Goal: Task Accomplishment & Management: Complete application form

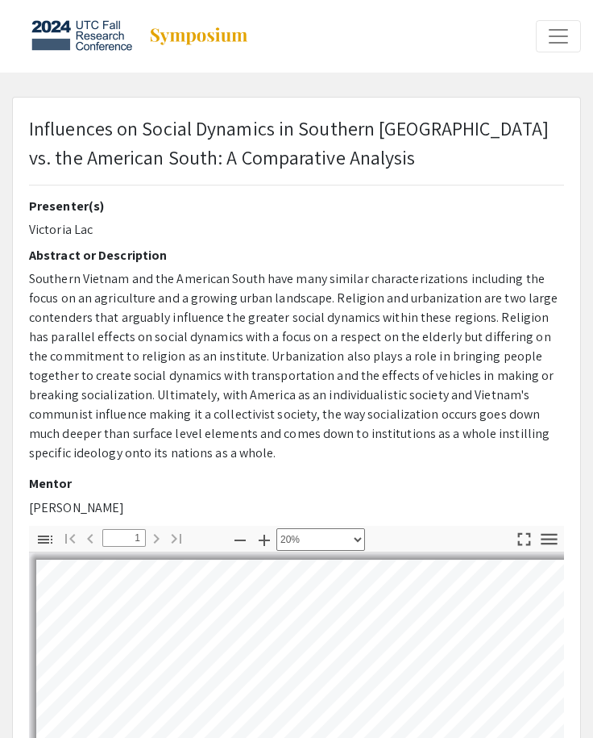
select select "custom"
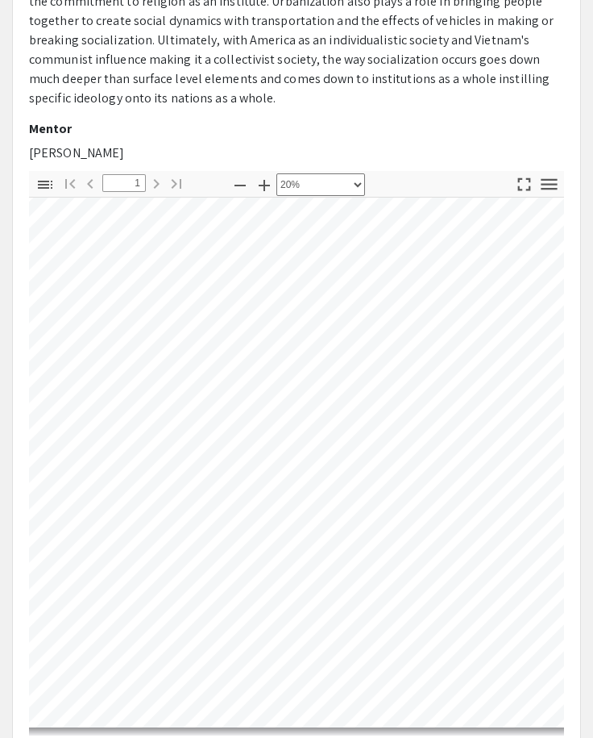
scroll to position [46, 0]
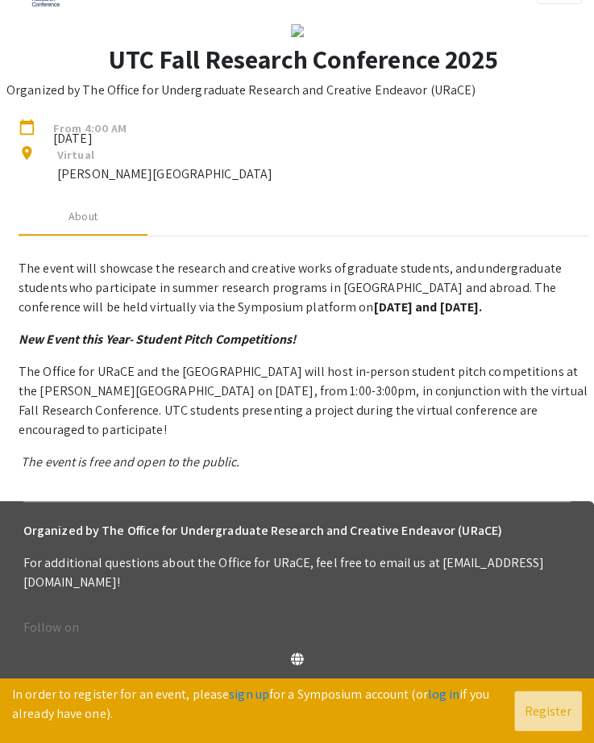
scroll to position [81, 0]
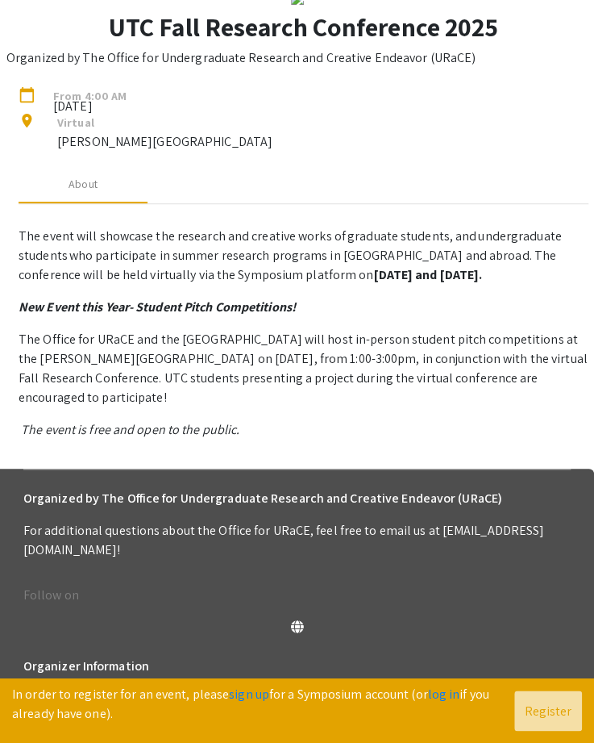
click at [510, 439] on p "The event will showcase the research and creative works of graduate students, a…" at bounding box center [304, 329] width 570 height 219
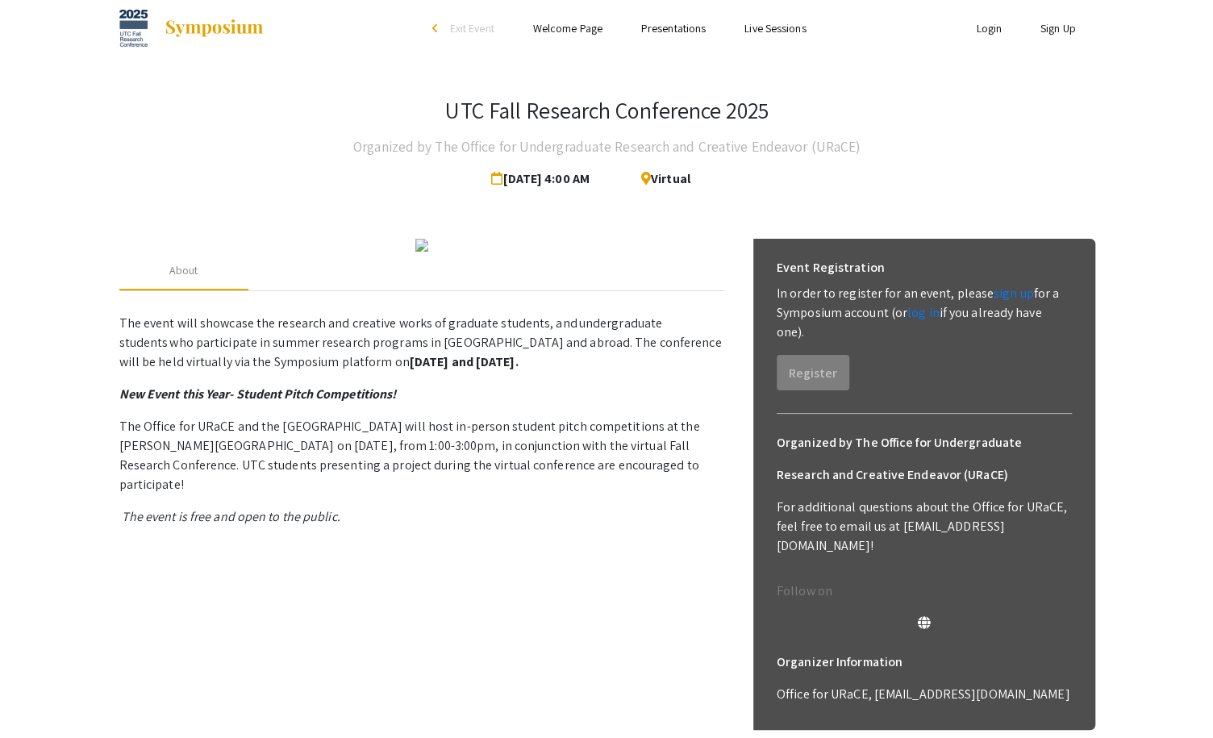
scroll to position [0, 0]
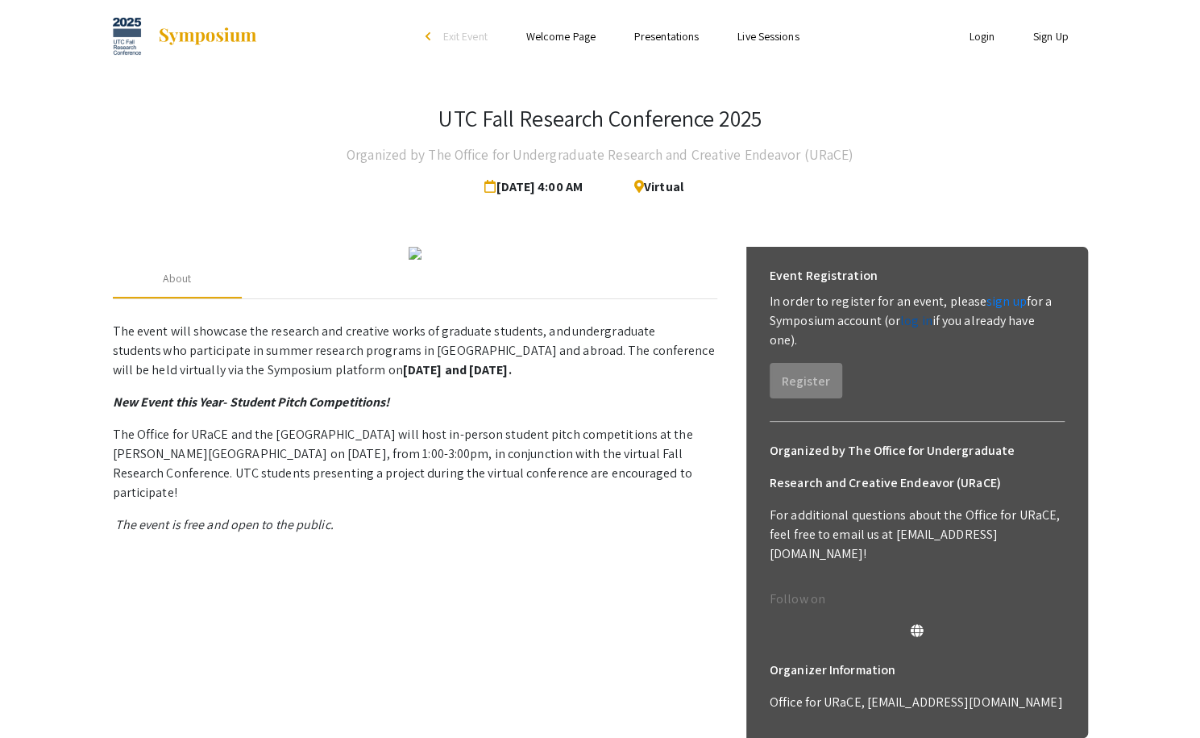
click at [593, 327] on link "log in" at bounding box center [917, 320] width 32 height 17
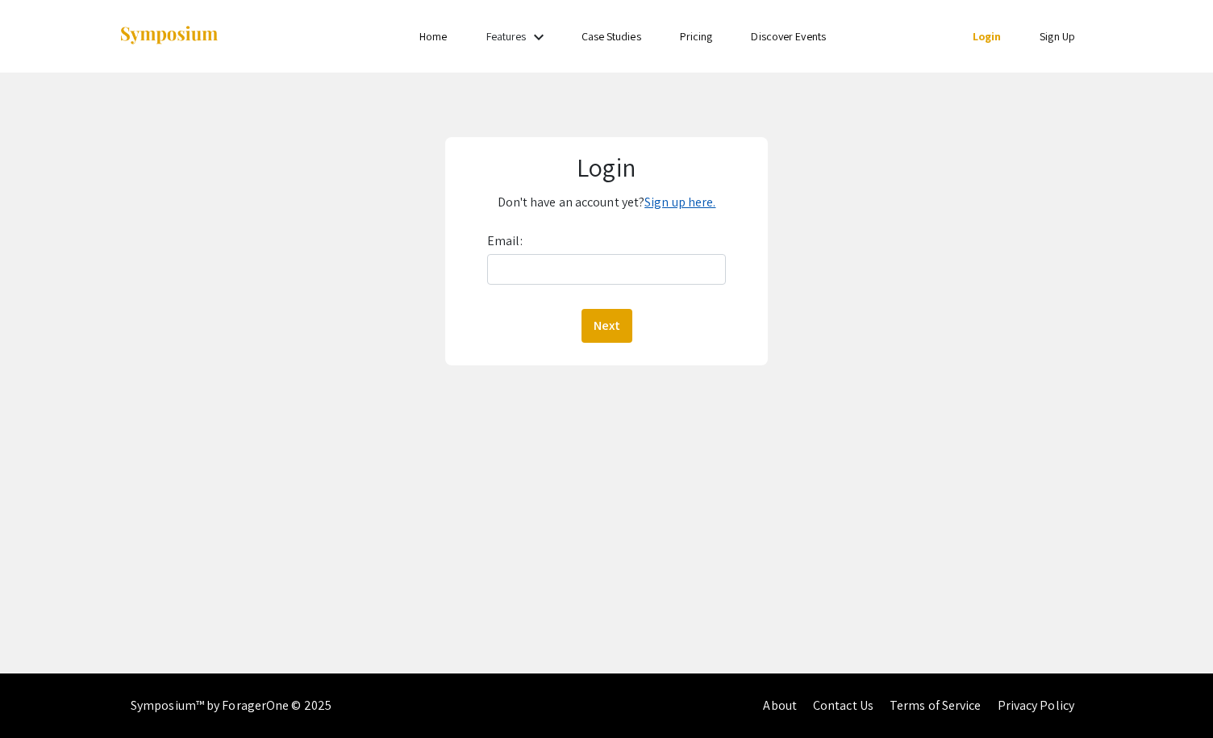
click at [593, 201] on link "Sign up here." at bounding box center [679, 201] width 71 height 17
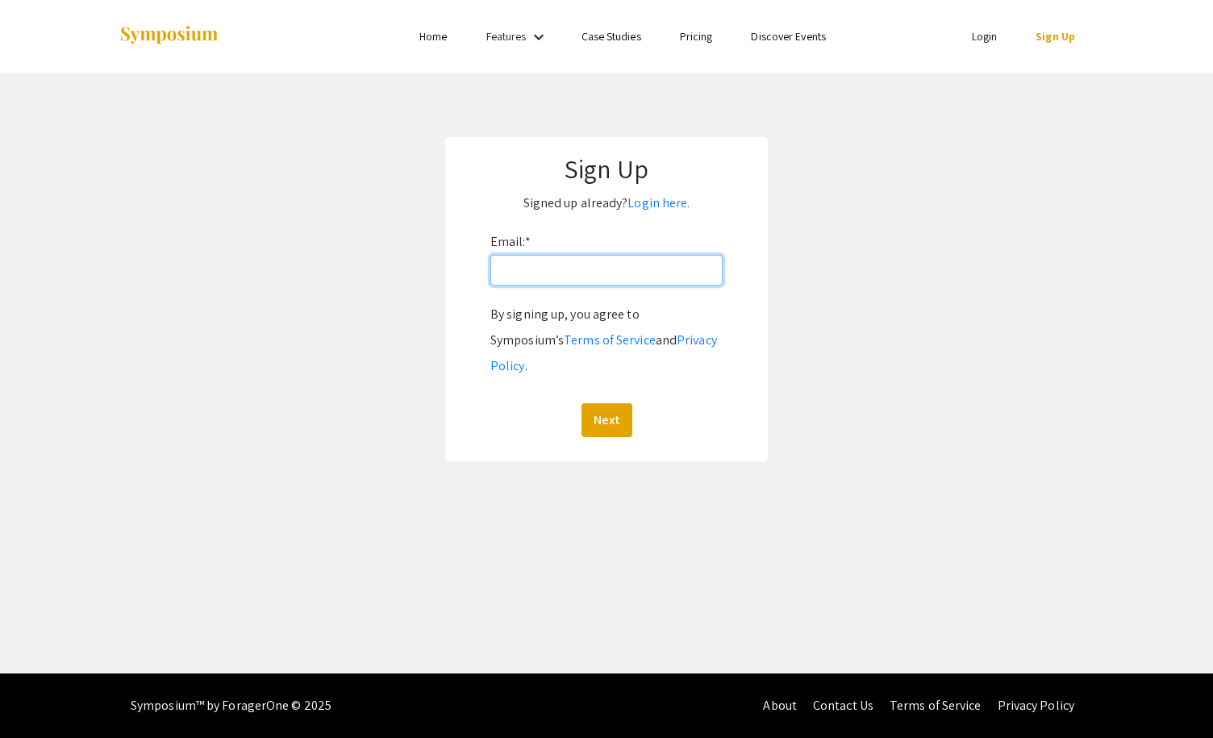
click at [593, 275] on input "Email: *" at bounding box center [606, 270] width 232 height 31
type input "[EMAIL_ADDRESS][DOMAIN_NAME]"
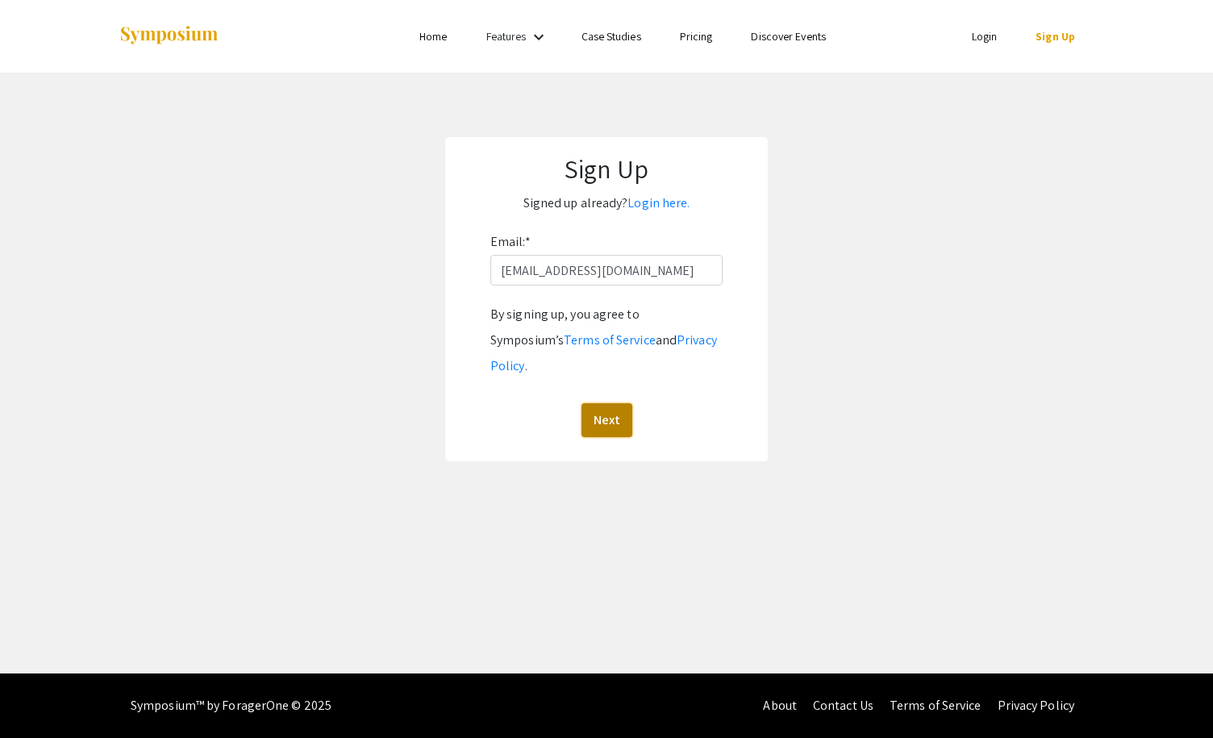
click at [593, 403] on button "Next" at bounding box center [606, 420] width 51 height 34
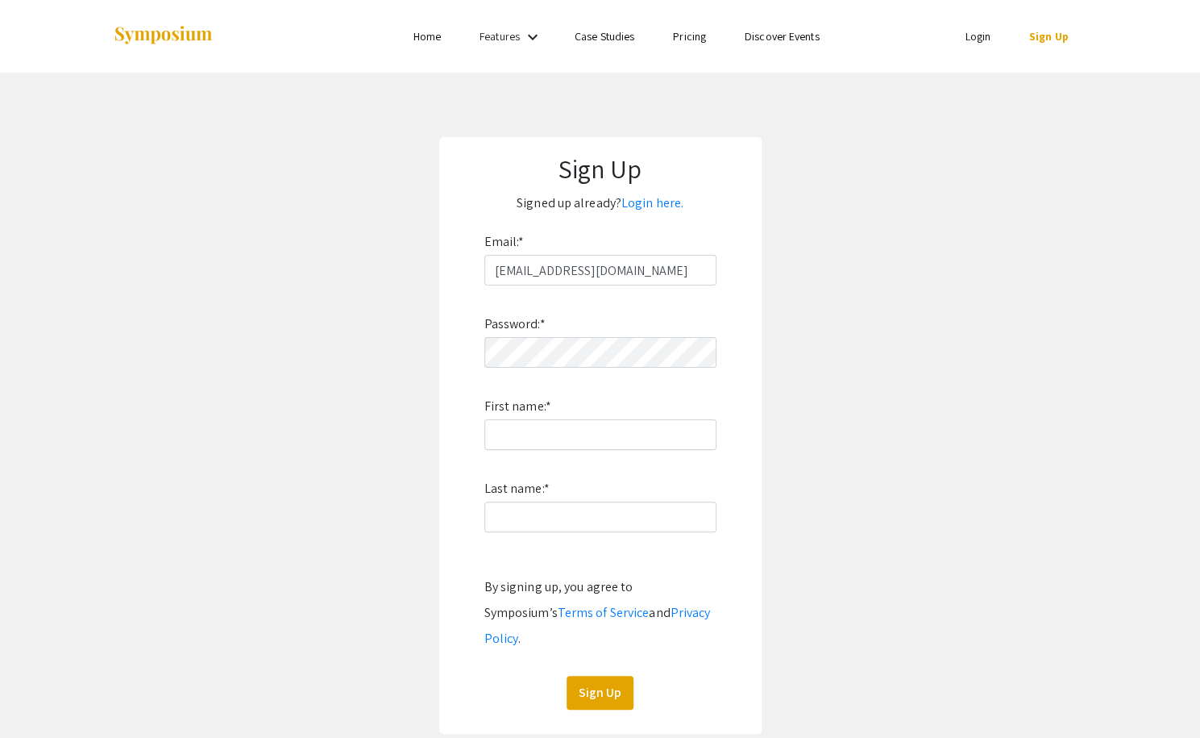
drag, startPoint x: 601, startPoint y: 409, endPoint x: 601, endPoint y: 423, distance: 14.5
click at [593, 412] on div "Password: * First name: * Last name: * By signing up, you agree to Symposium’s …" at bounding box center [601, 497] width 232 height 424
click at [593, 427] on input "First name: *" at bounding box center [601, 434] width 232 height 31
type input "Mandy"
click at [579, 502] on input "Last name: *" at bounding box center [601, 516] width 232 height 31
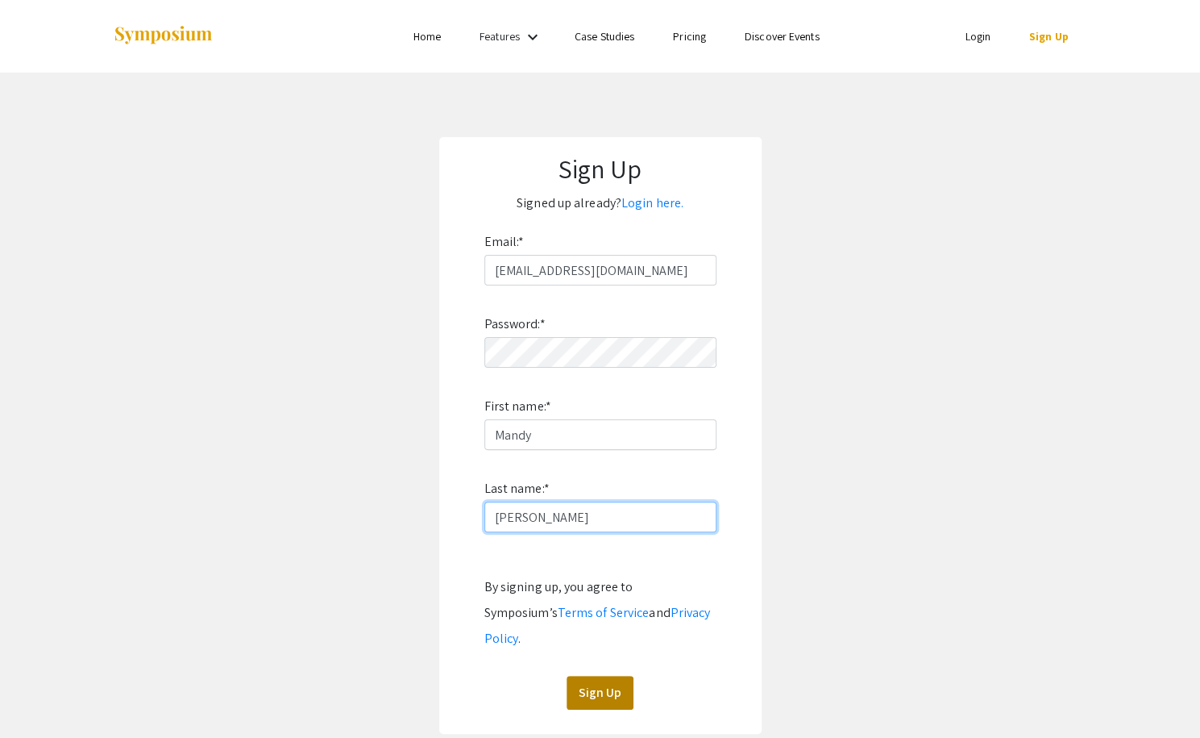
type input "[PERSON_NAME]"
click at [579, 676] on button "Sign Up" at bounding box center [600, 693] width 67 height 34
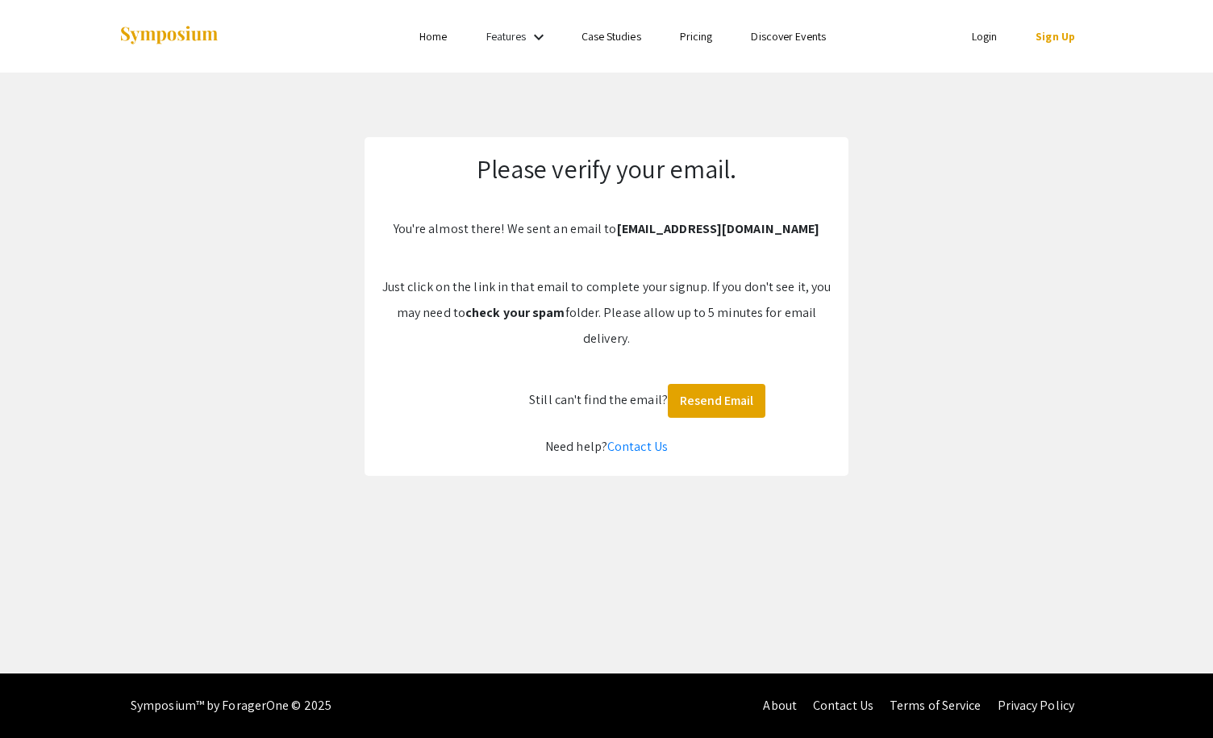
click at [593, 368] on app-signup "Please verify your email. You're almost there! We sent an email to lwl697@mocs.…" at bounding box center [606, 306] width 1213 height 339
click at [593, 159] on app-signup "Please verify your email. You're almost there! We sent an email to lwl697@mocs.…" at bounding box center [606, 306] width 1213 height 339
click at [593, 406] on button "Resend Email" at bounding box center [717, 401] width 98 height 34
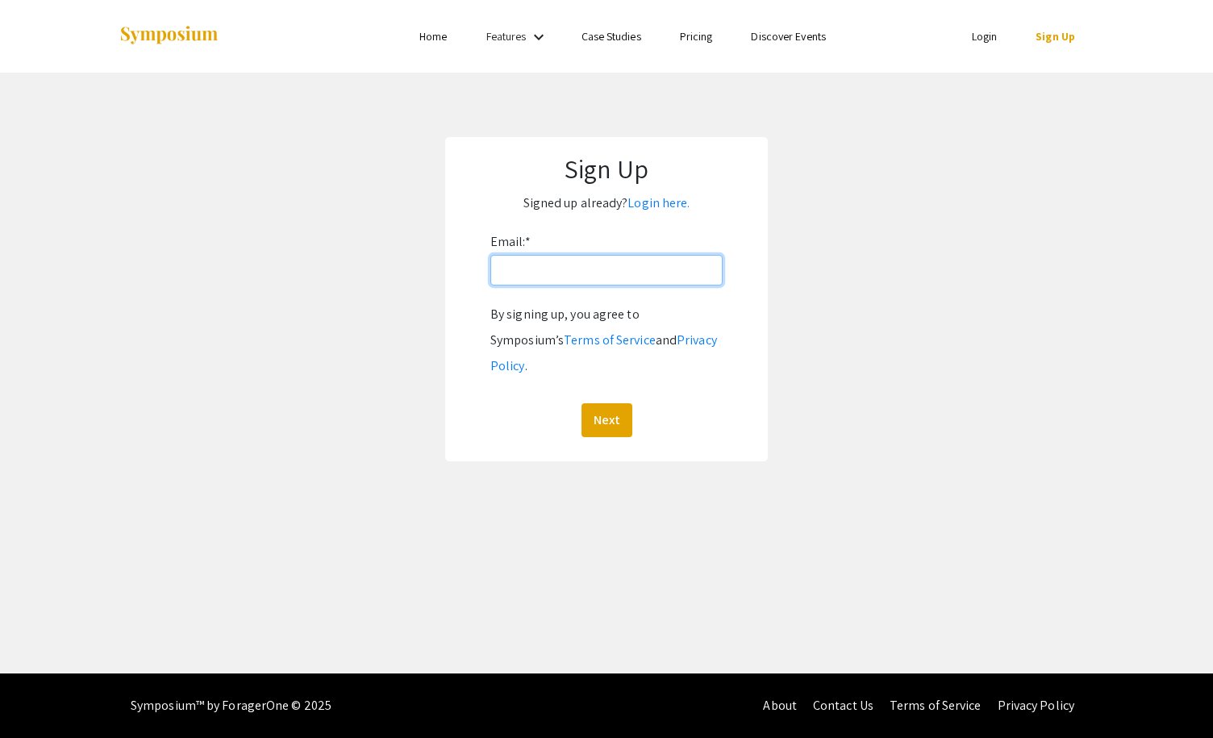
click at [595, 283] on input "Email: *" at bounding box center [606, 270] width 232 height 31
type input "[EMAIL_ADDRESS][DOMAIN_NAME]"
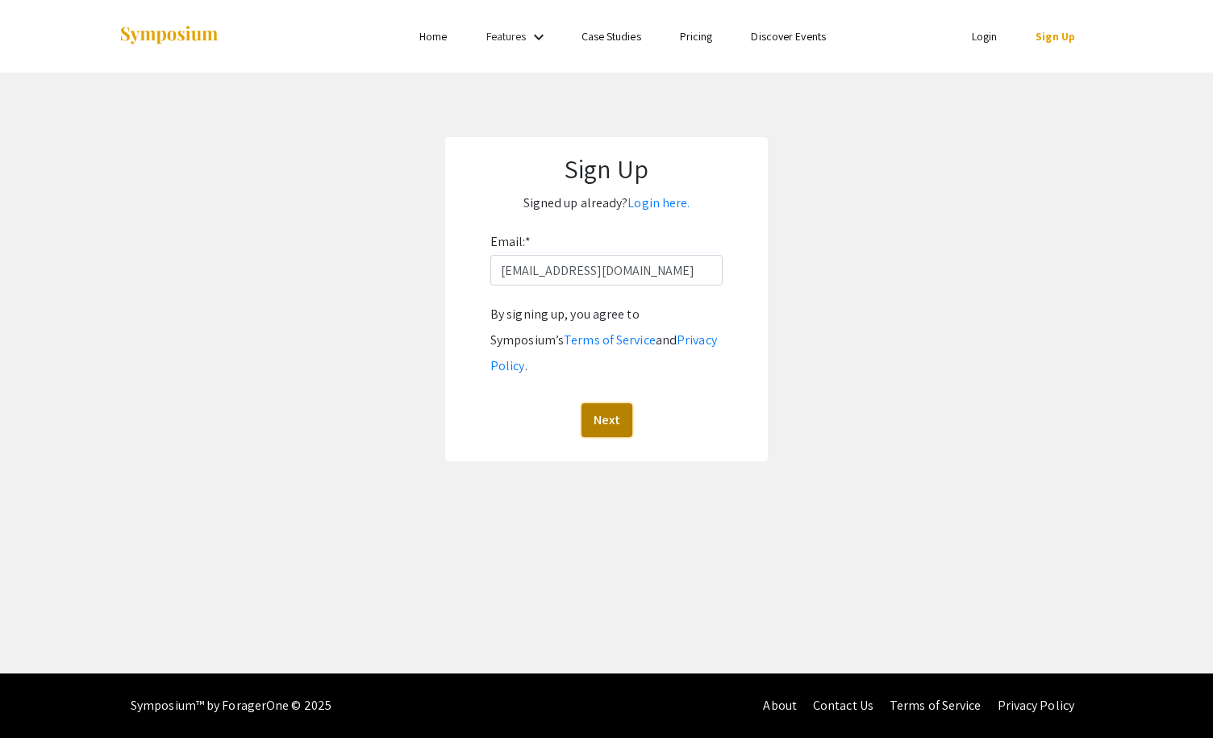
click at [618, 403] on button "Next" at bounding box center [606, 420] width 51 height 34
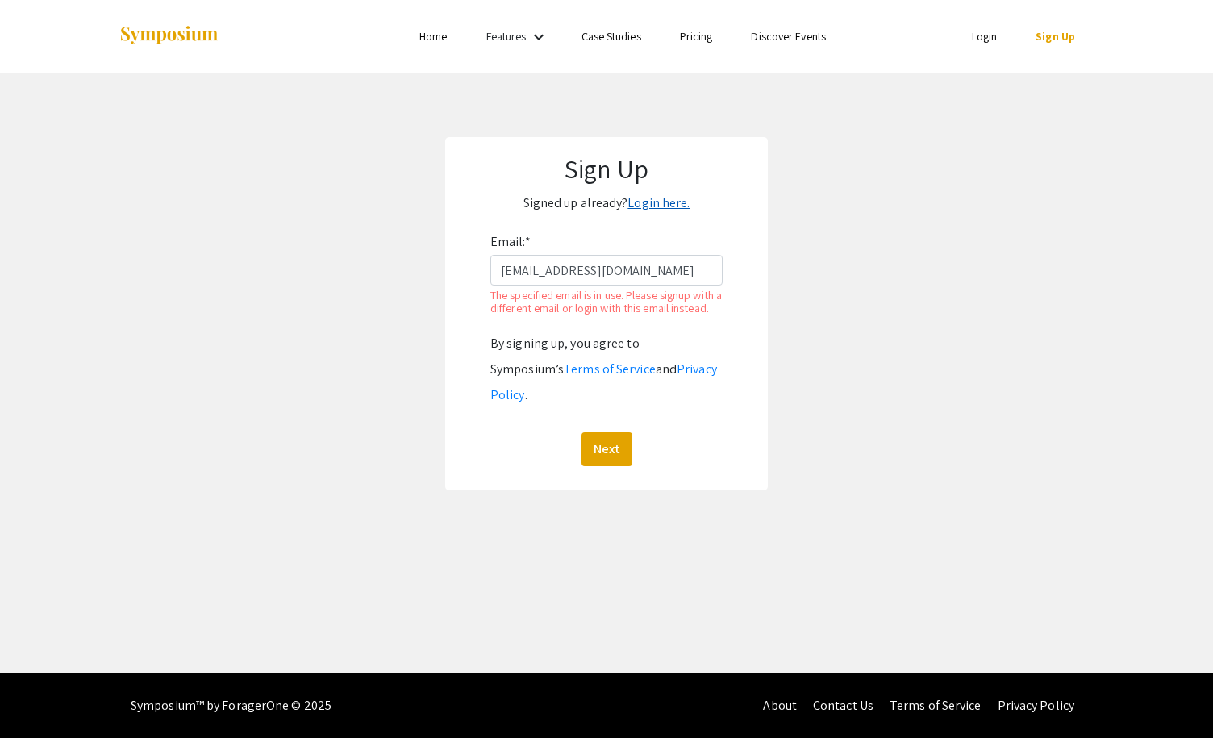
click at [671, 202] on link "Login here." at bounding box center [658, 202] width 62 height 17
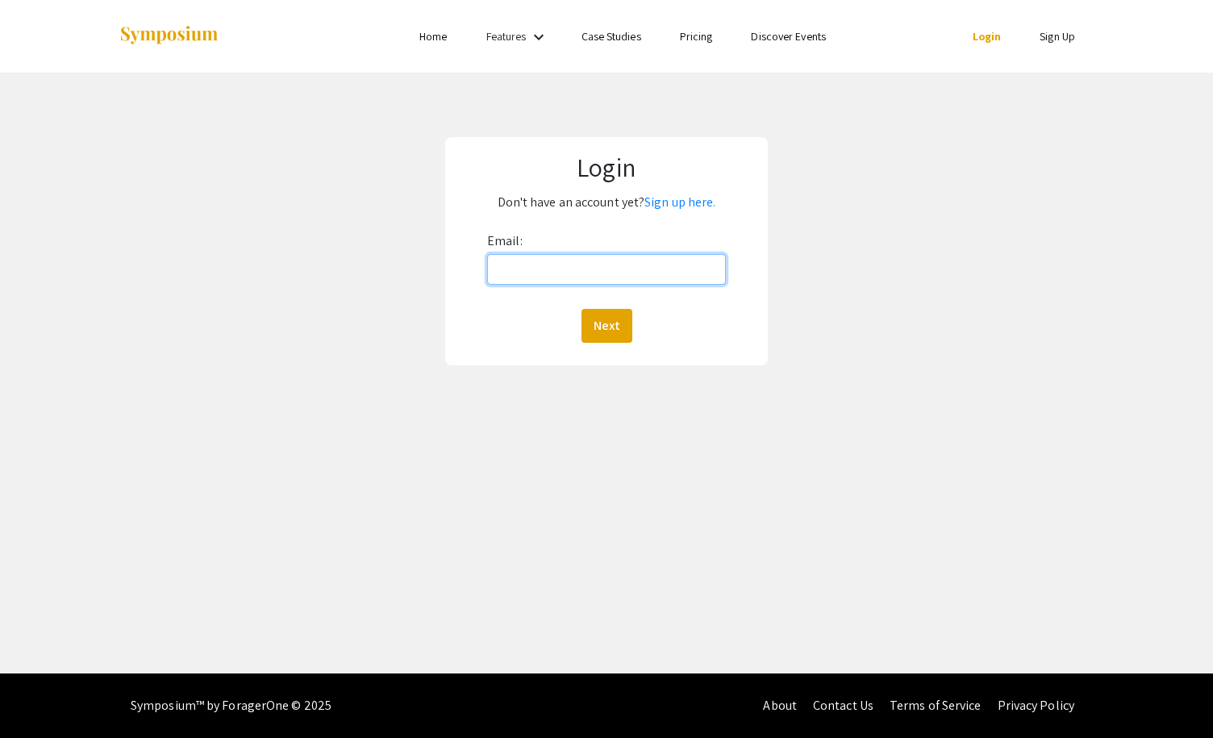
click at [630, 268] on input "Email:" at bounding box center [606, 269] width 239 height 31
type input "lwl697@mocs.utc.edu"
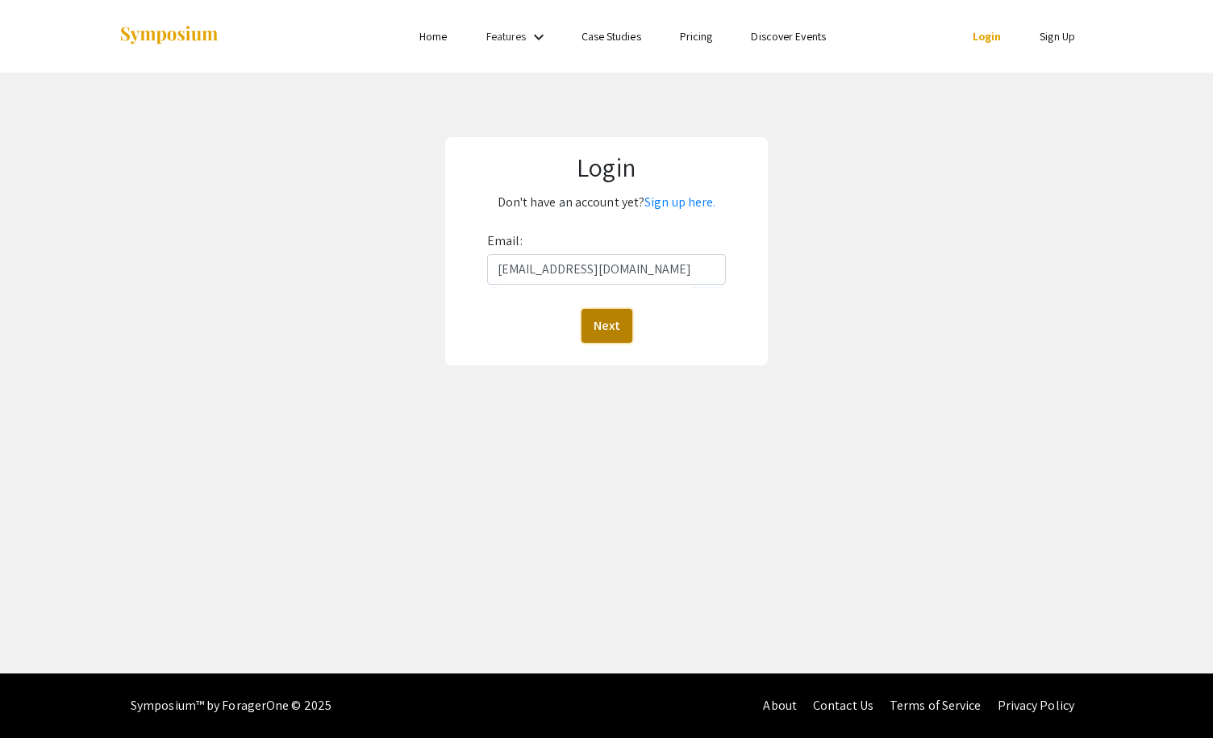
click at [625, 324] on button "Next" at bounding box center [606, 326] width 51 height 34
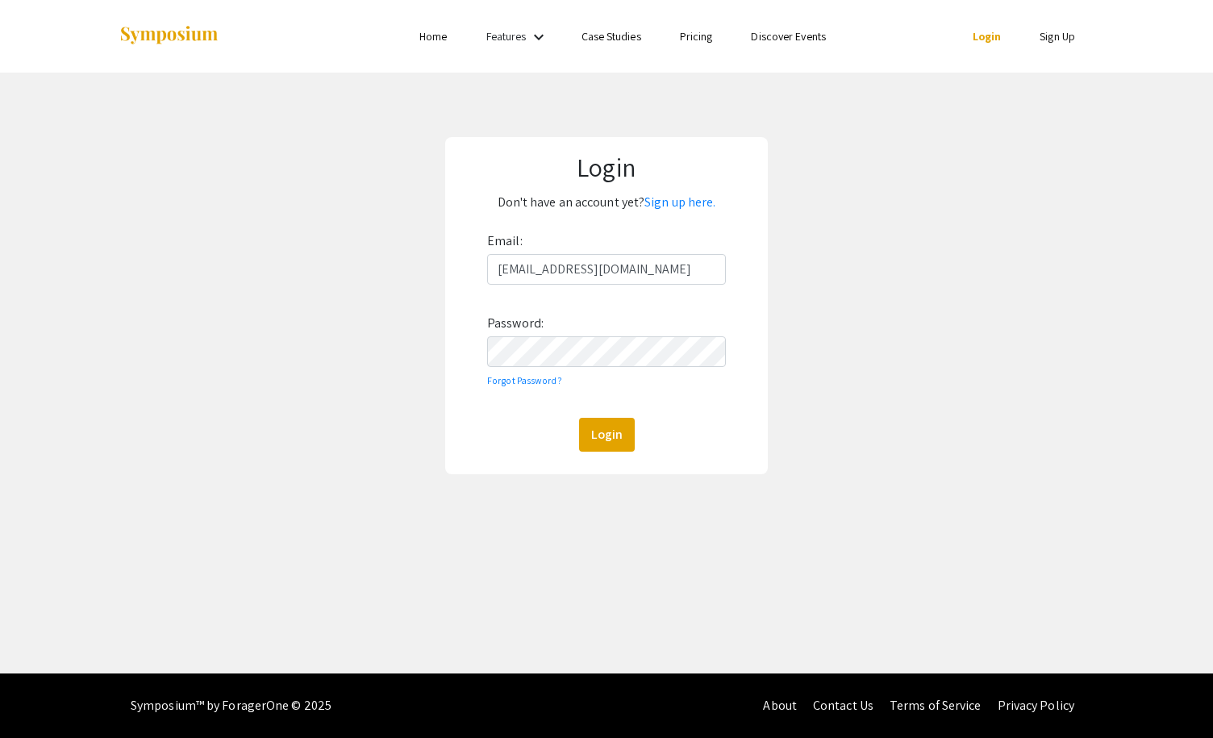
click at [603, 367] on div "Email: lwl697@mocs.utc.edu Password: Forgot Password? Login" at bounding box center [606, 339] width 239 height 223
click at [579, 418] on button "Login" at bounding box center [607, 435] width 56 height 34
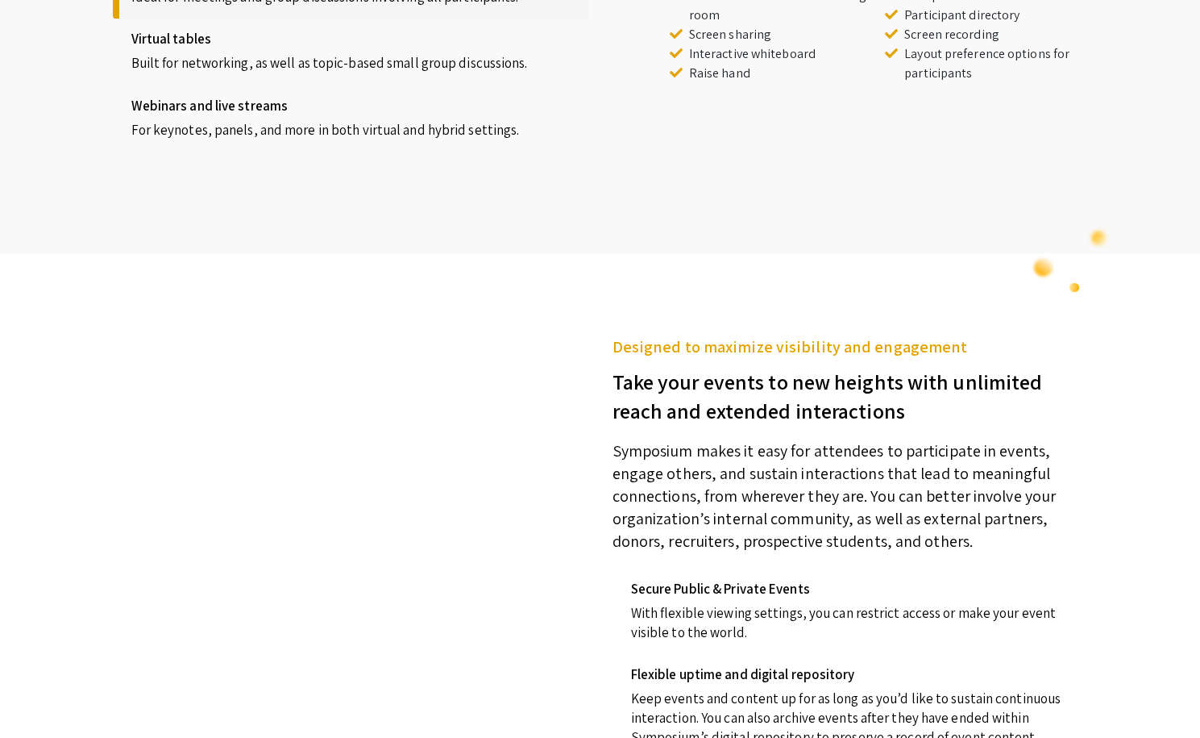
scroll to position [1693, 0]
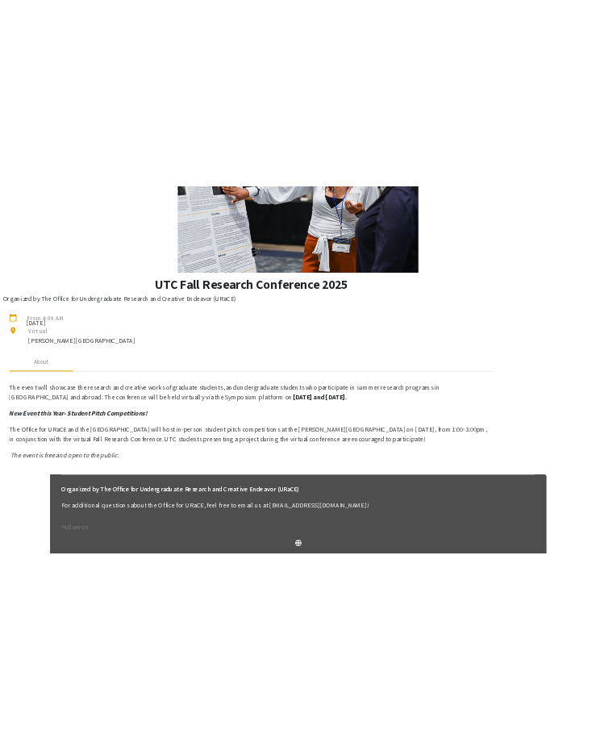
scroll to position [185, 0]
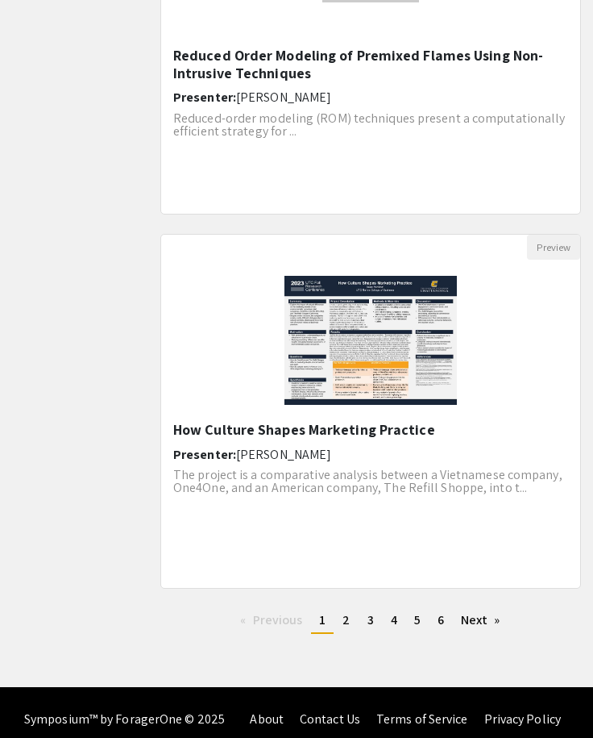
scroll to position [1840, 0]
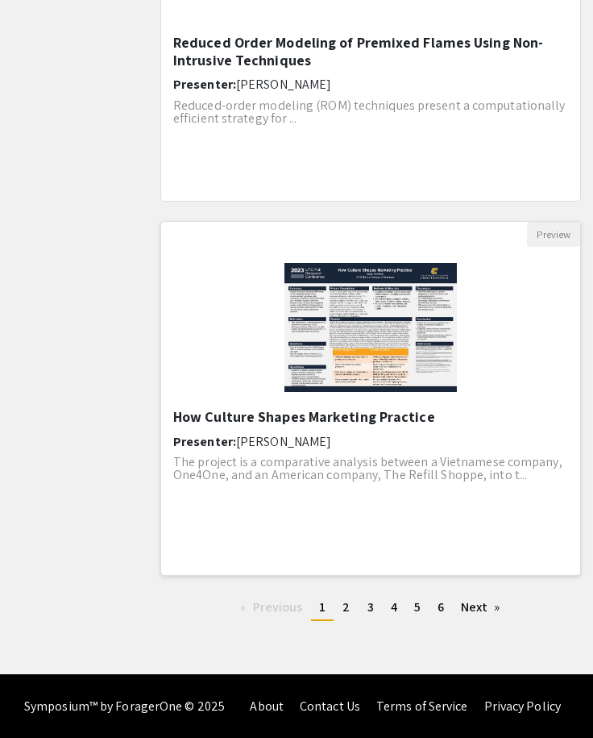
click at [314, 307] on img "Open Presentation <p>How Culture Shapes Marketing Practice </p>" at bounding box center [370, 327] width 204 height 161
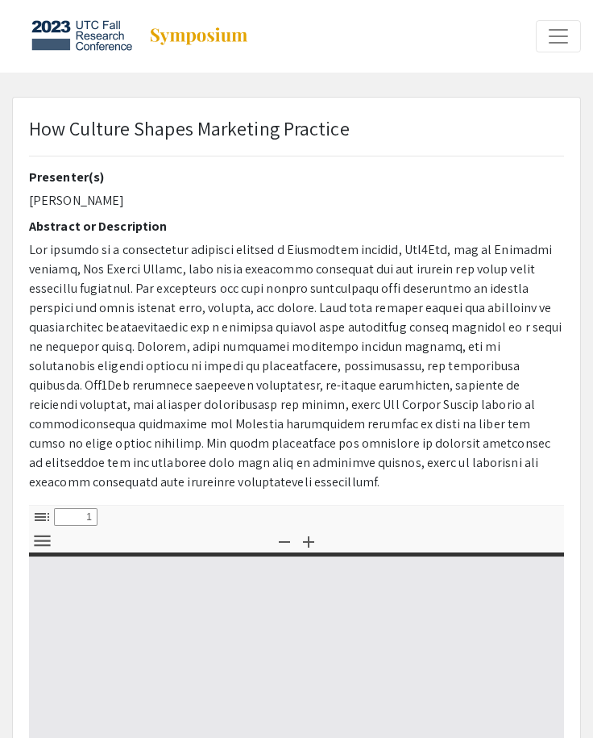
select select "custom"
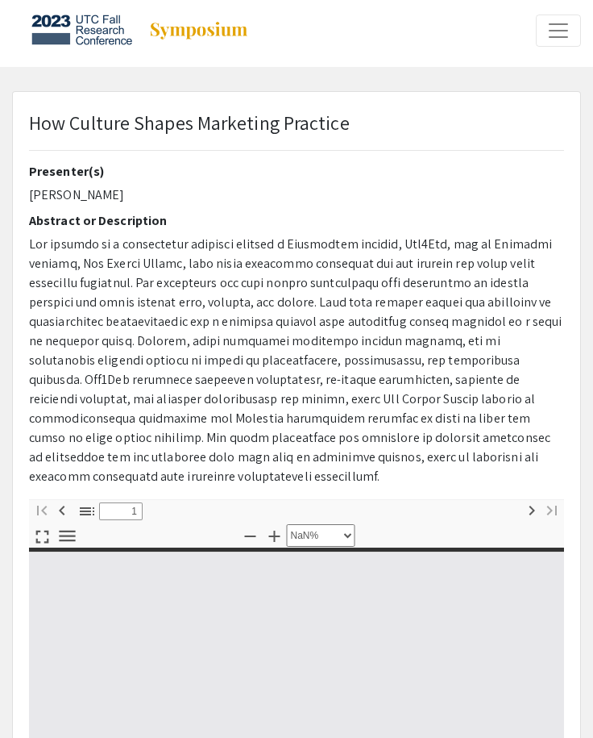
type input "0"
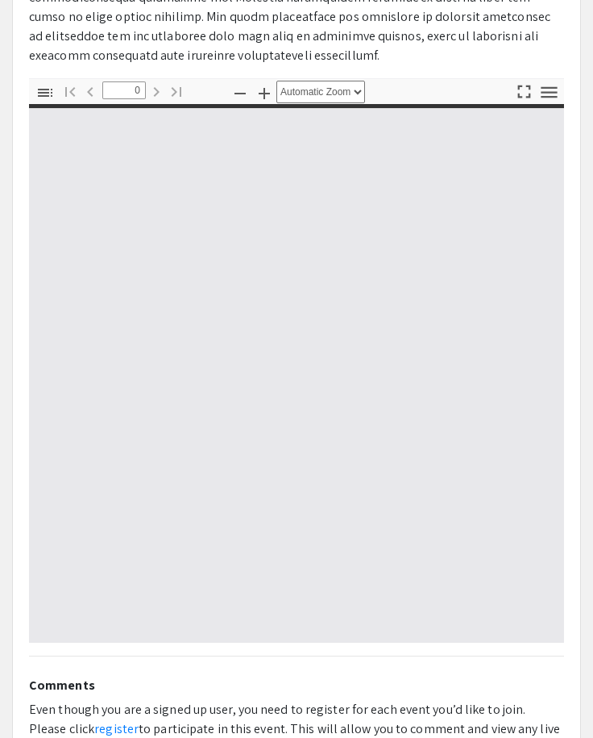
select select "custom"
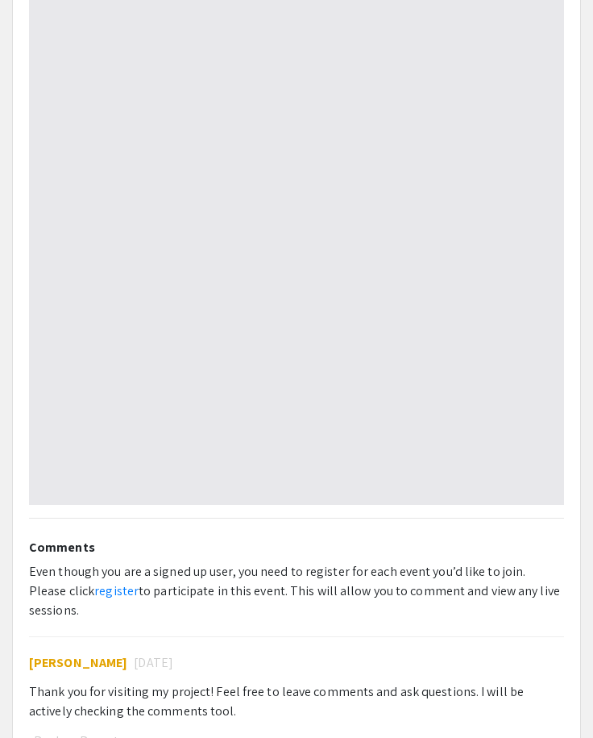
type input "1"
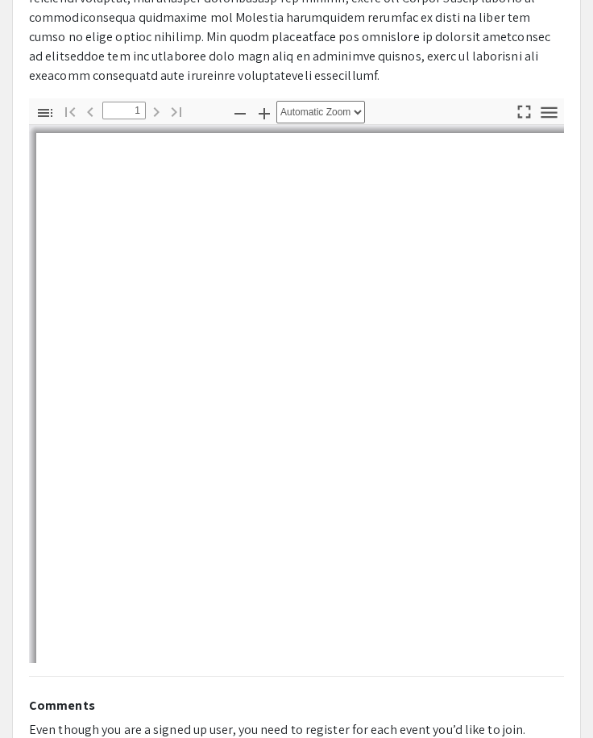
scroll to position [403, 0]
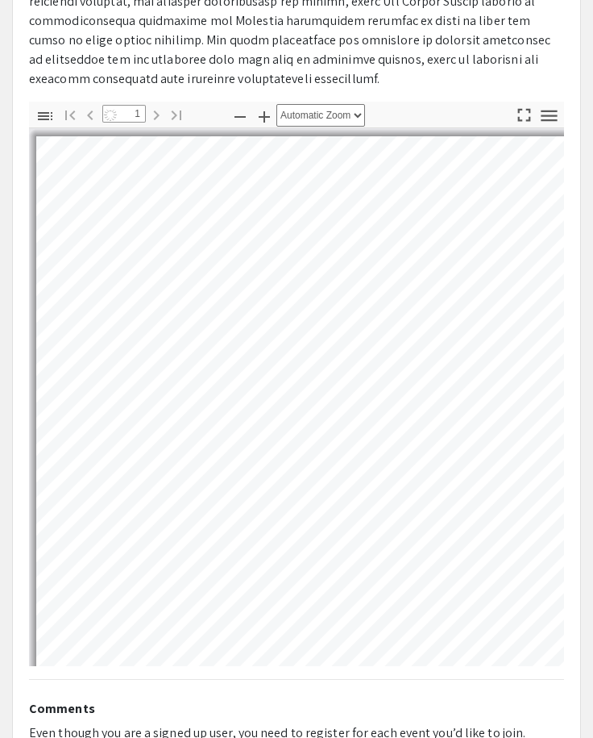
select select "auto"
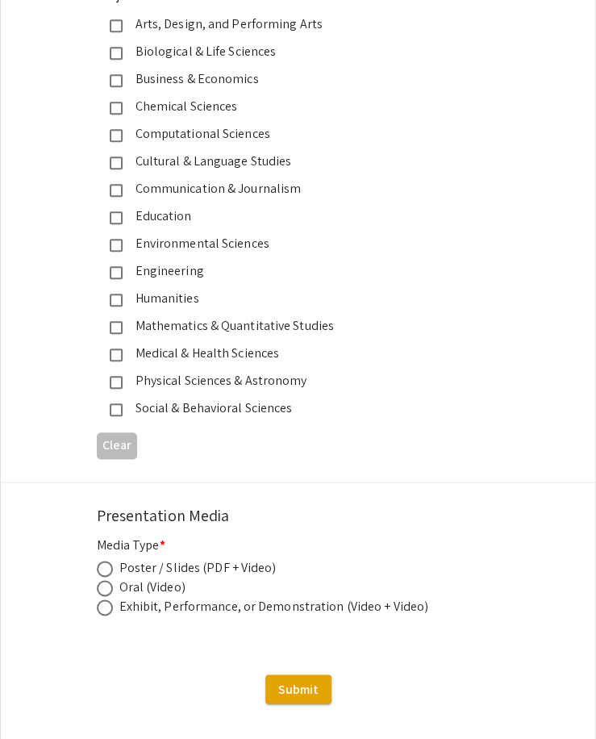
scroll to position [2101, 0]
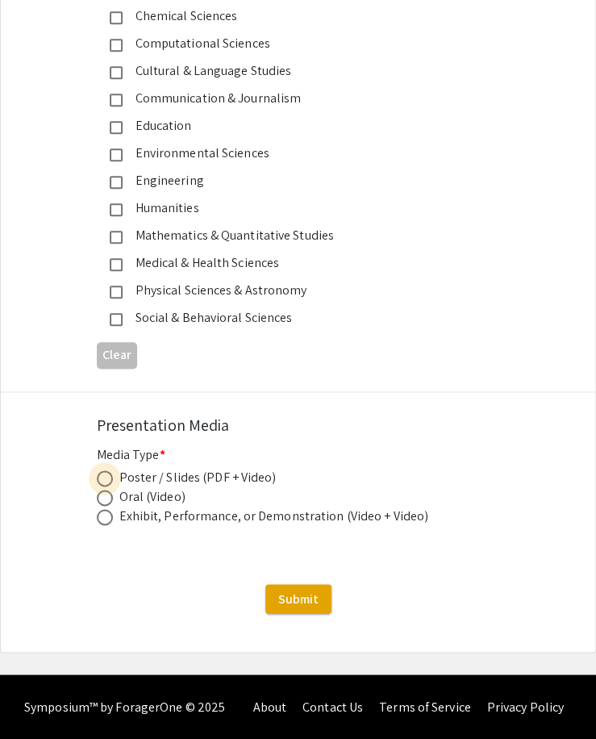
click at [105, 480] on span at bounding box center [105, 478] width 16 height 16
click at [105, 480] on input "radio" at bounding box center [105, 478] width 16 height 16
radio input "true"
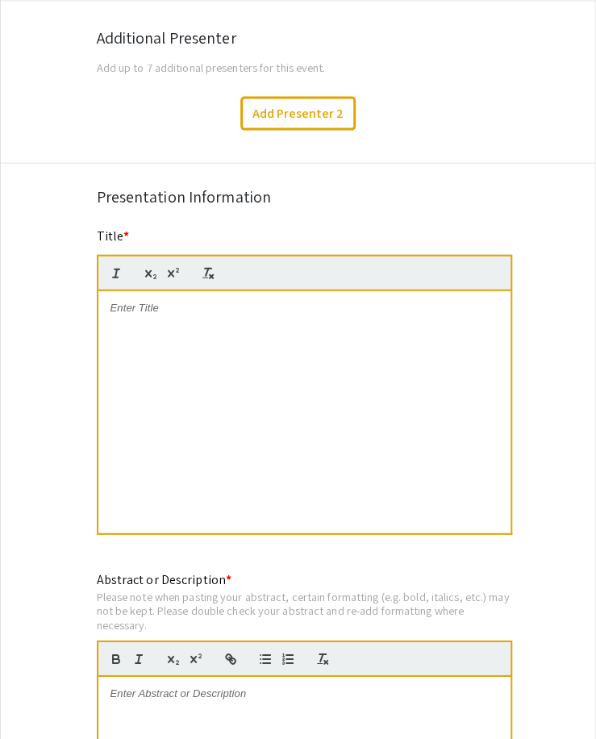
scroll to position [1129, 0]
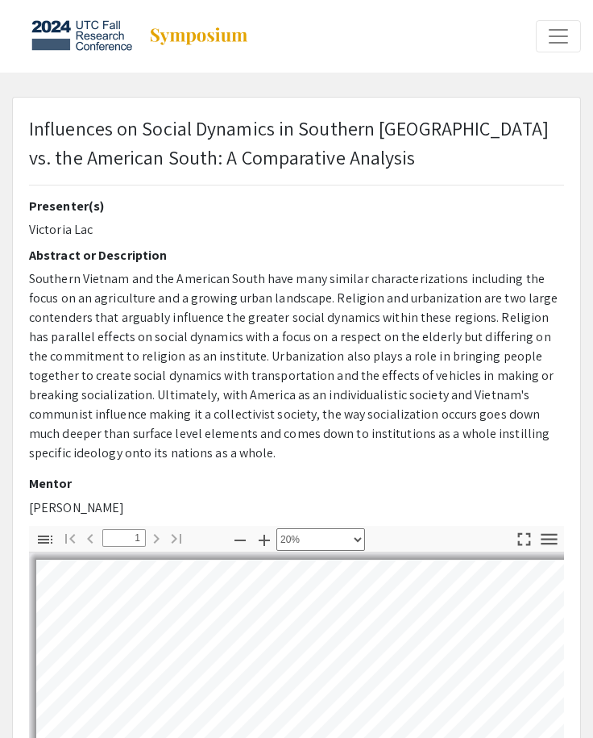
select select "custom"
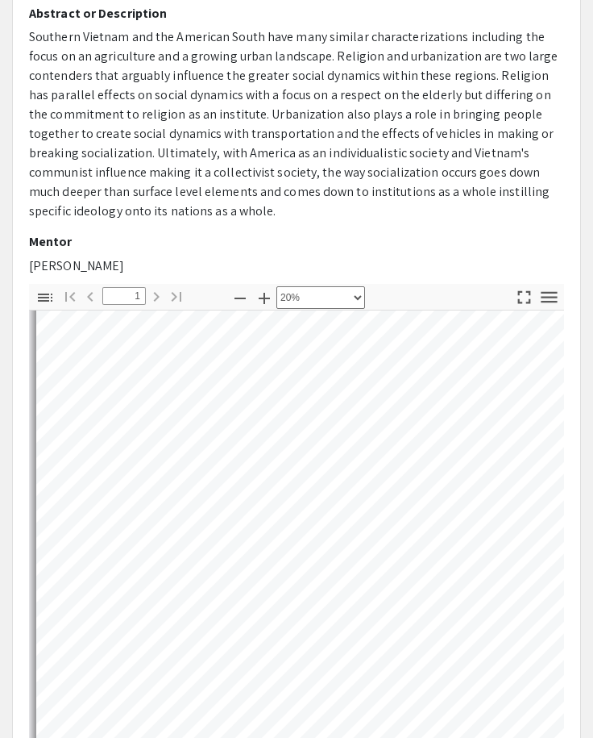
scroll to position [193, 0]
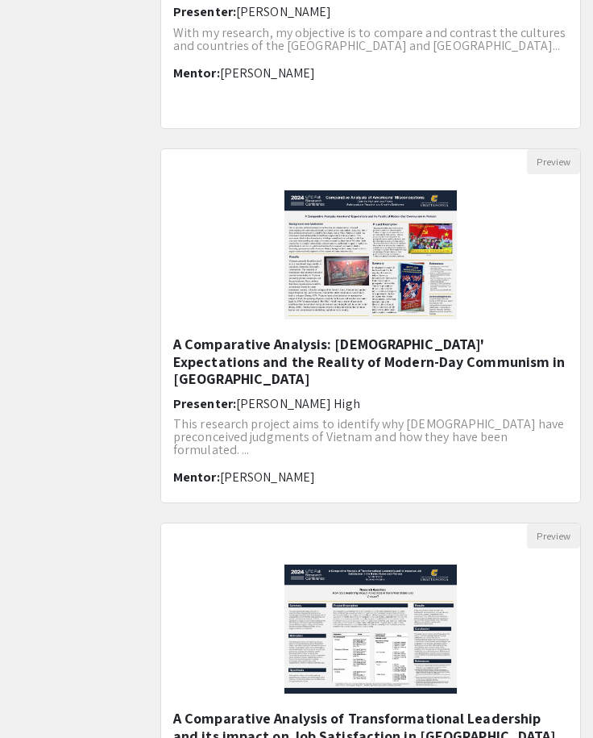
scroll to position [1290, 0]
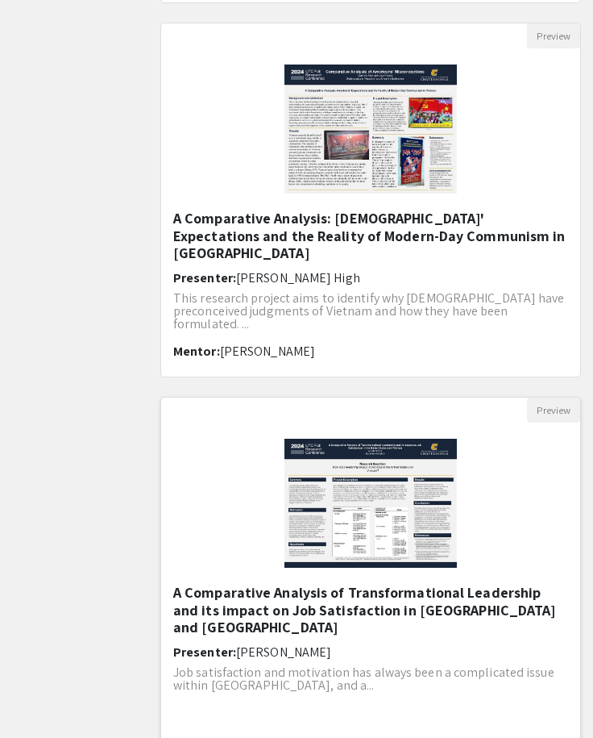
click at [253, 480] on div "Open Presentation <p>A Comparative Analysis of Transformational Leadership and …" at bounding box center [370, 502] width 419 height 161
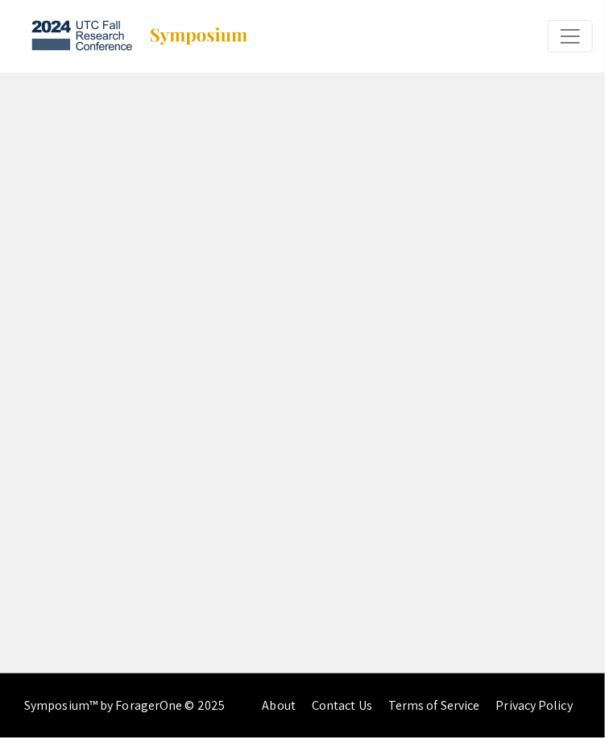
select select "custom"
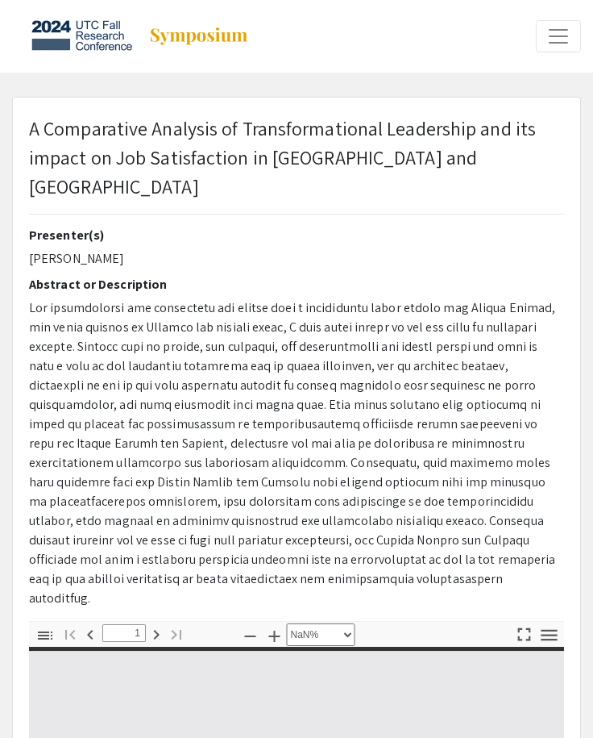
type input "0"
select select "auto"
type input "1"
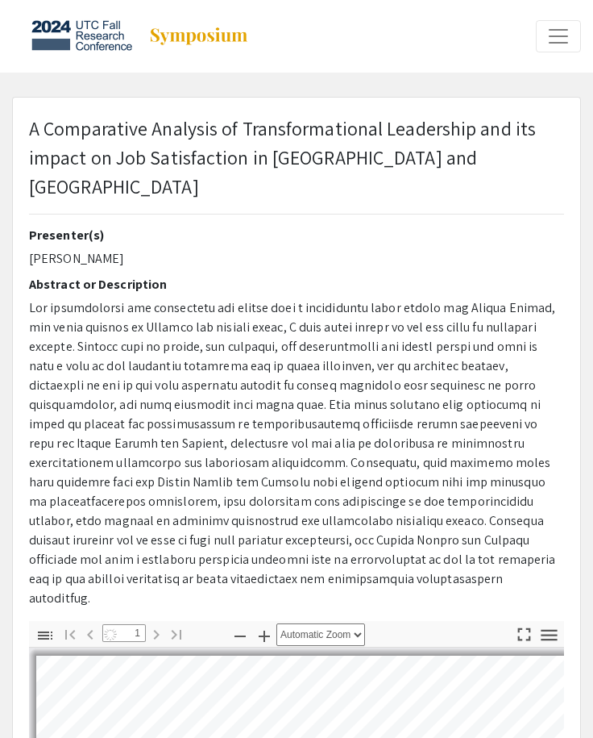
select select "custom"
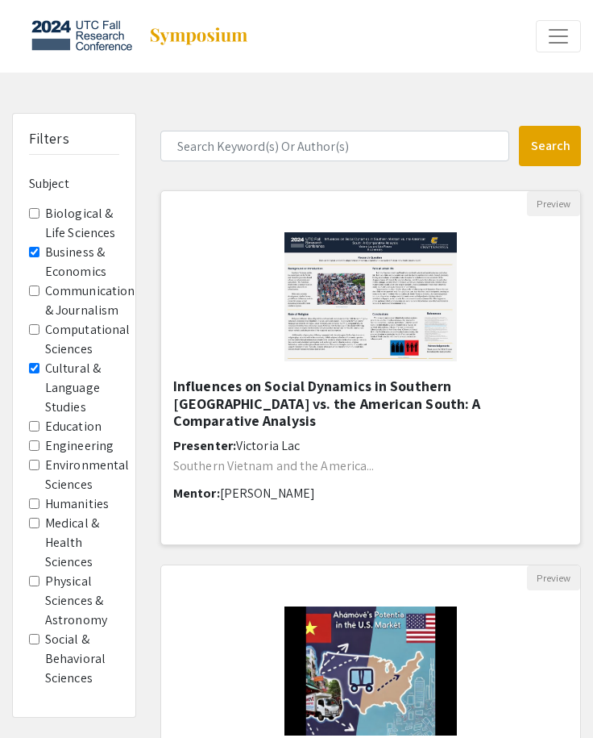
click at [352, 397] on h5 "Influences on Social Dynamics in Southern Vietnam vs. the American South: A Com…" at bounding box center [370, 403] width 395 height 52
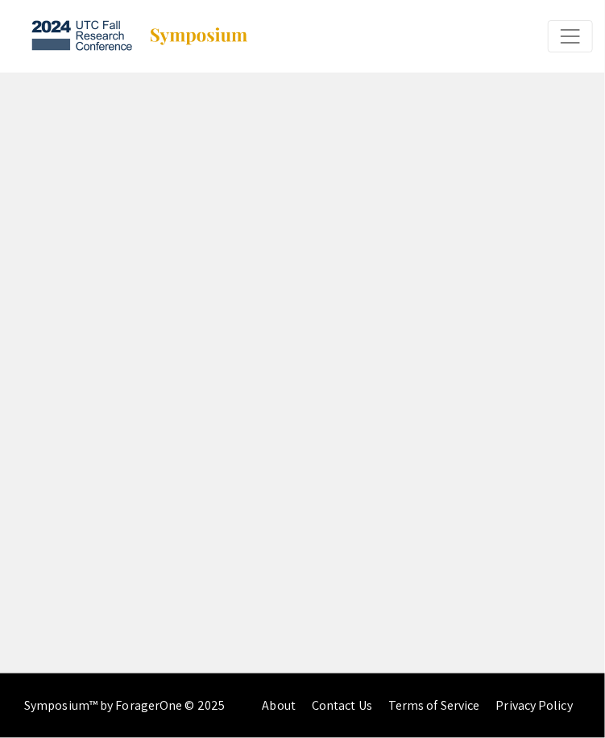
select select "custom"
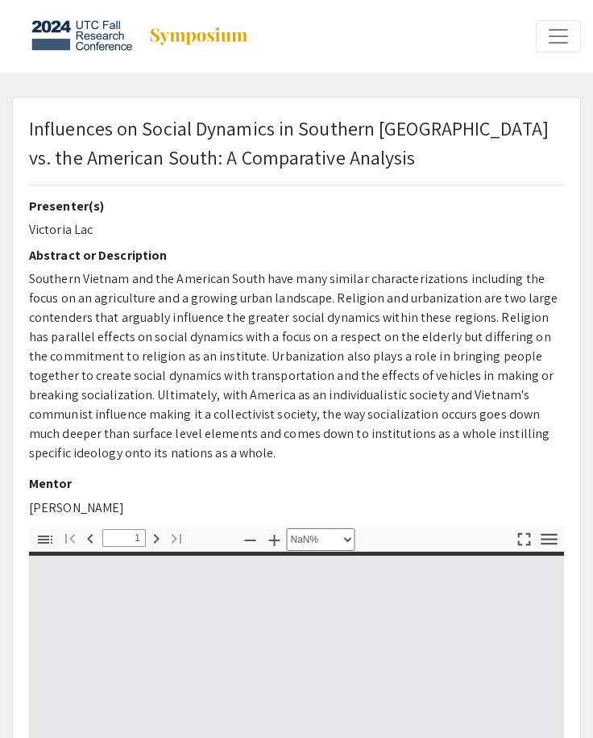
type input "0"
select select "custom"
type input "1"
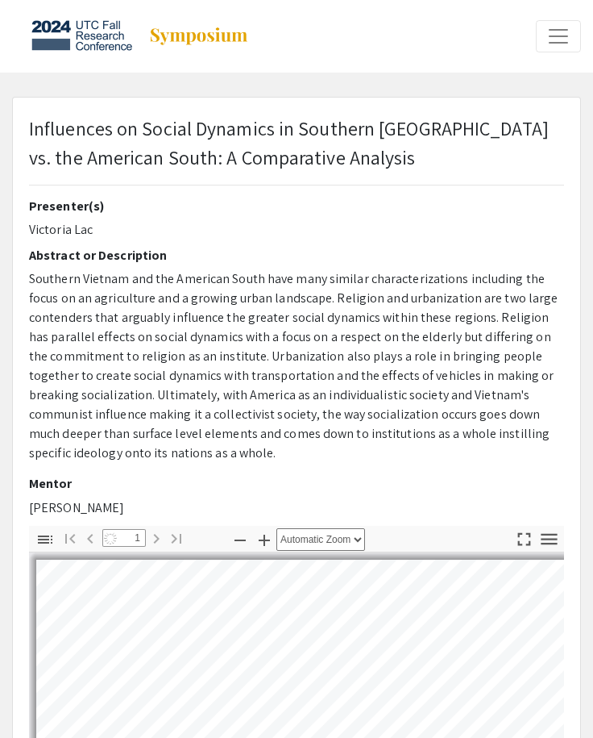
select select "custom"
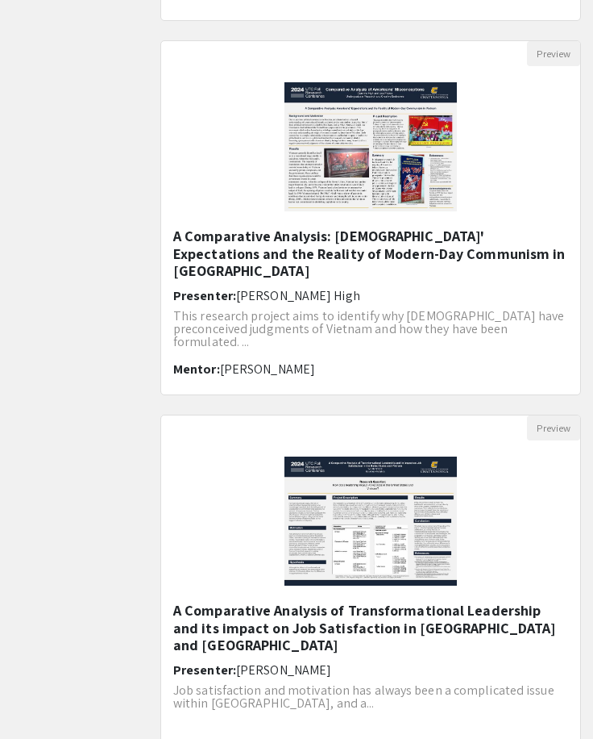
scroll to position [1290, 0]
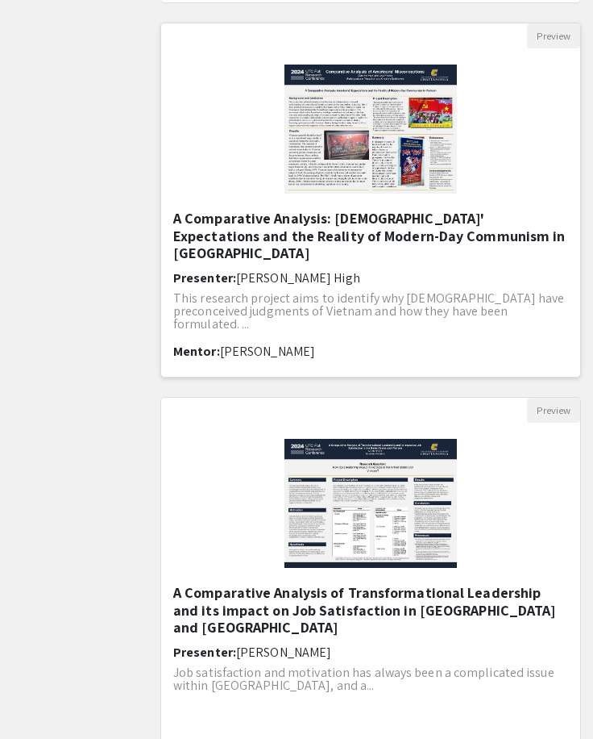
click at [282, 238] on h5 "A Comparative Analysis: Americans' Expectations and the Reality of Modern-Day C…" at bounding box center [370, 236] width 395 height 52
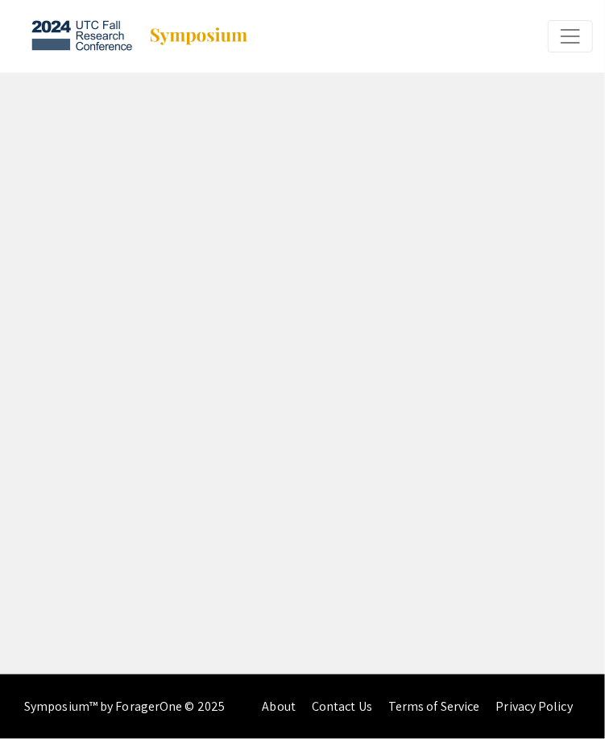
select select "custom"
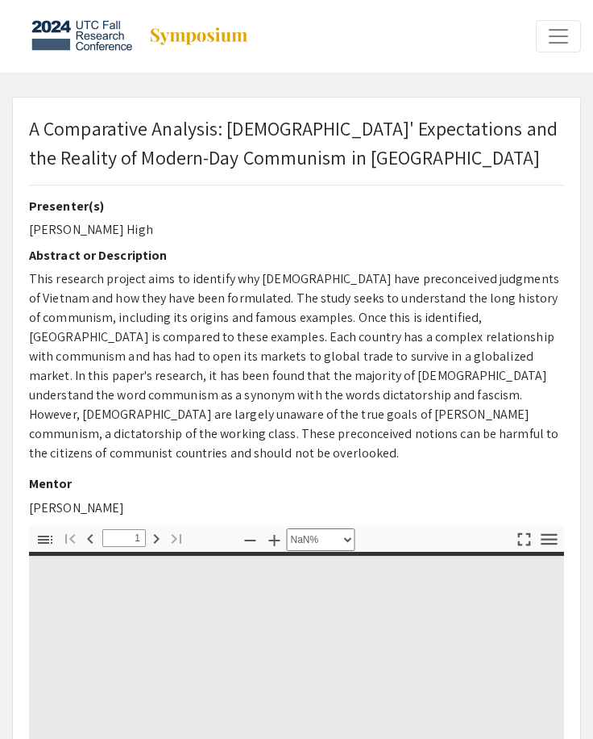
type input "0"
select select "custom"
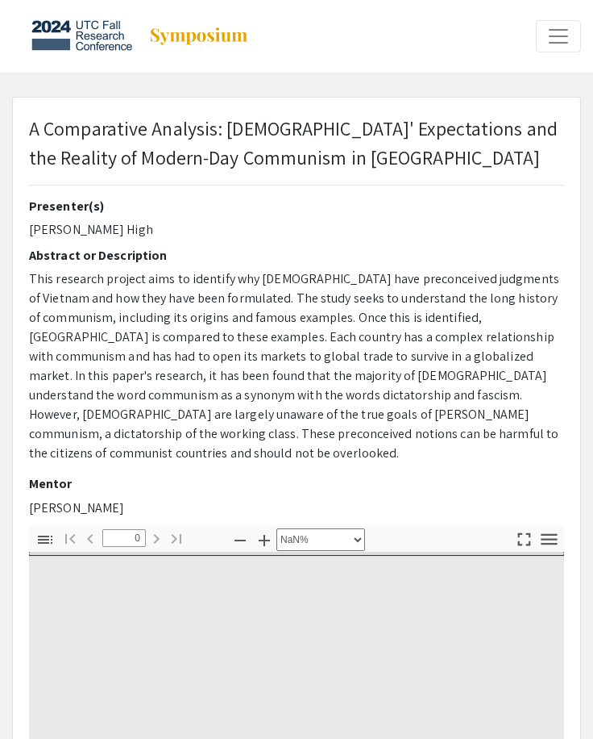
type input "1"
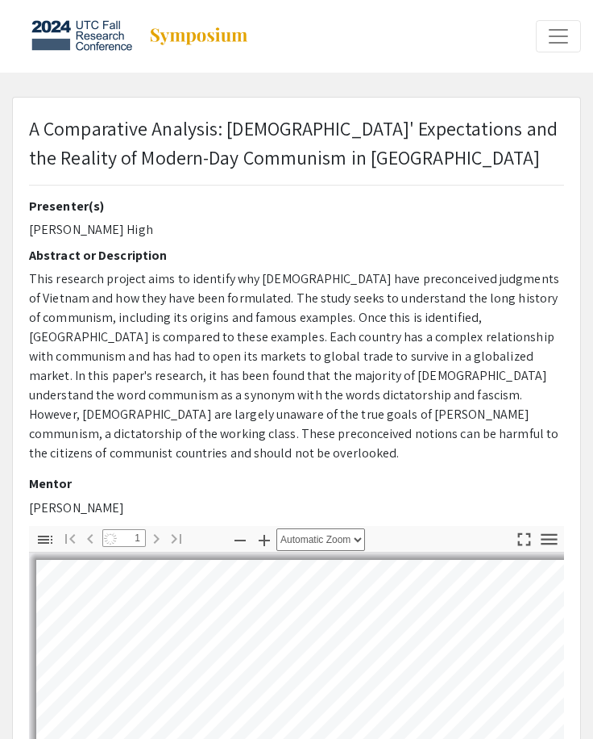
select select "custom"
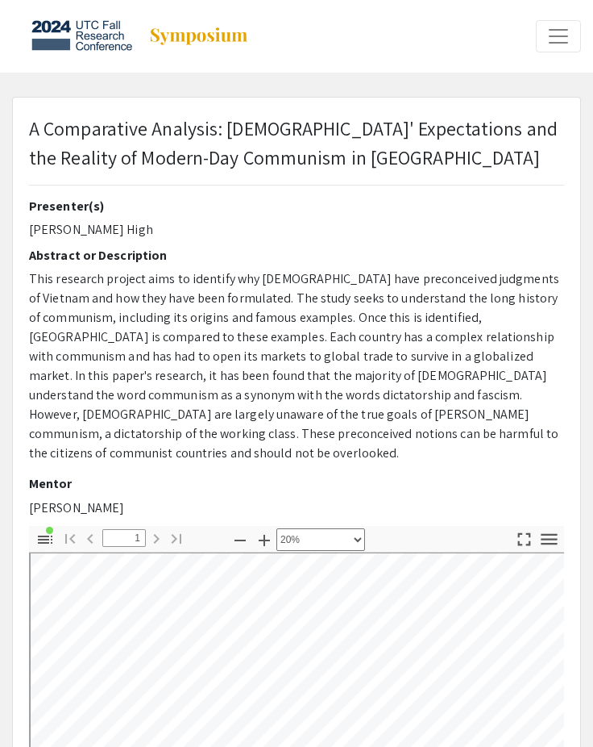
scroll to position [161, 0]
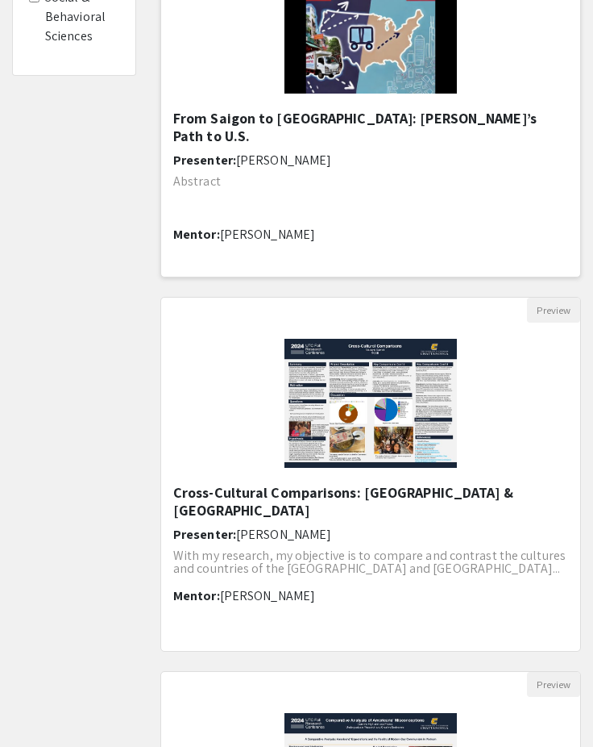
scroll to position [645, 0]
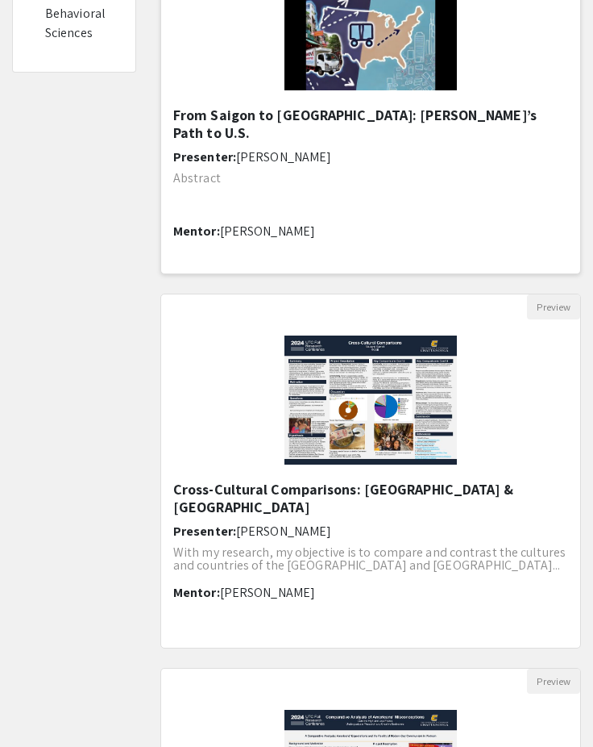
click at [317, 149] on h6 "Presenter: Michael Barr" at bounding box center [370, 156] width 395 height 15
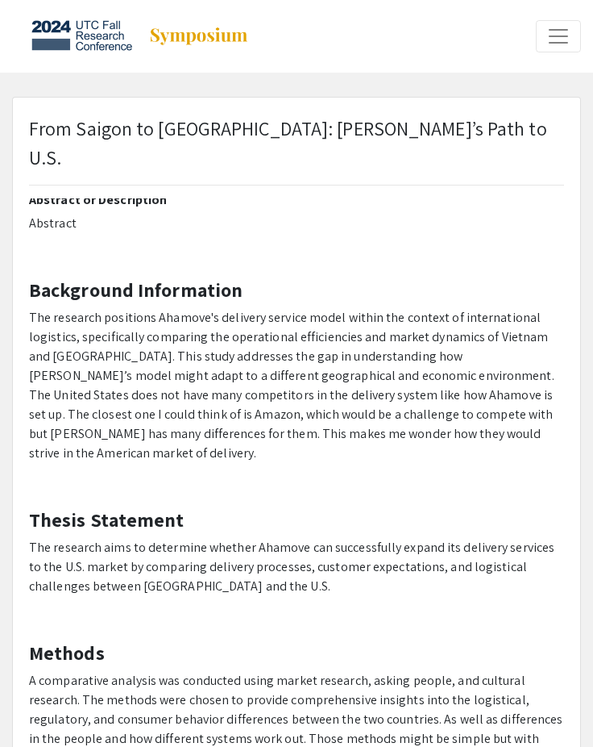
scroll to position [81, 0]
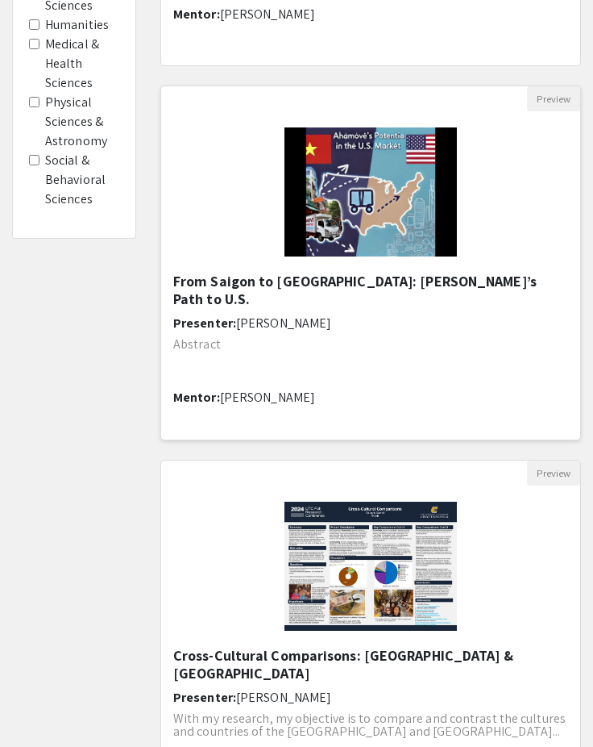
scroll to position [564, 0]
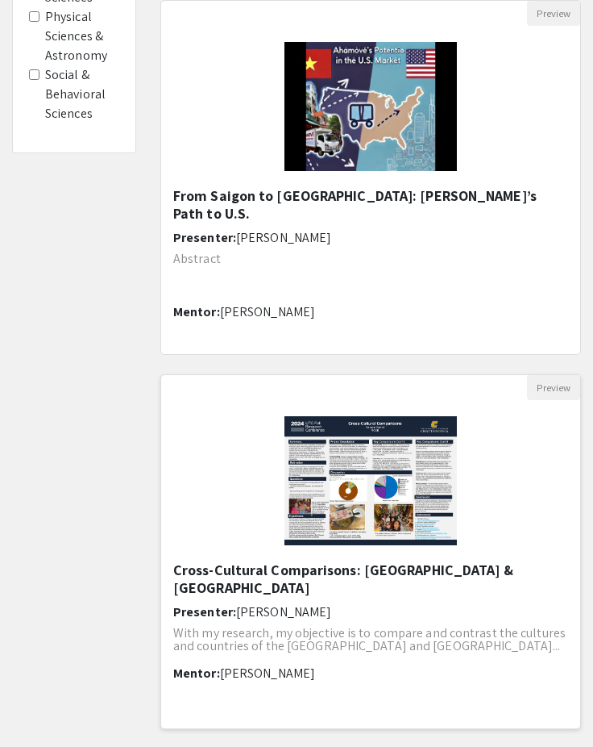
click at [311, 571] on h5 "Cross-Cultural Comparisons: Vietnam & United States of America" at bounding box center [370, 578] width 395 height 35
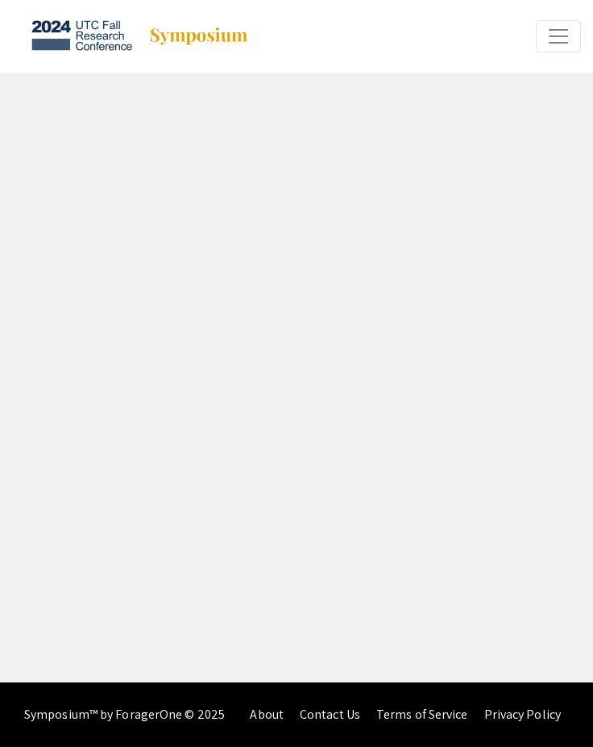
select select "custom"
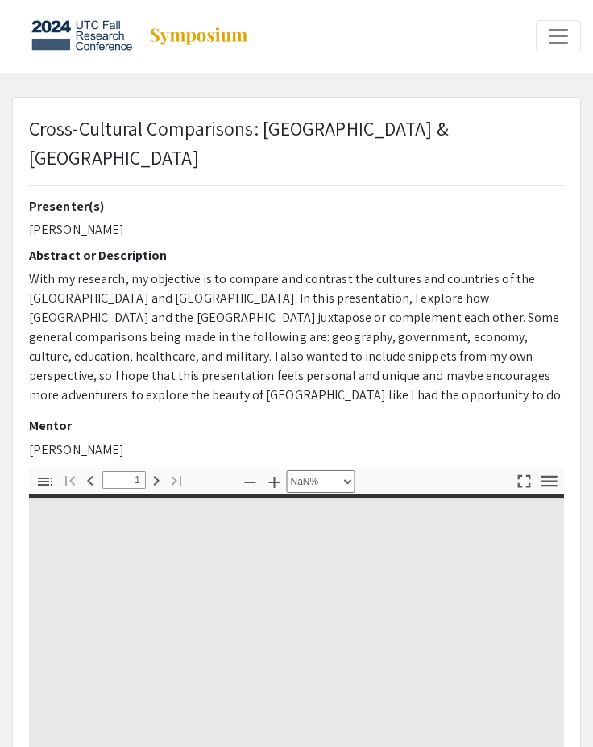
type input "0"
select select "auto"
type input "1"
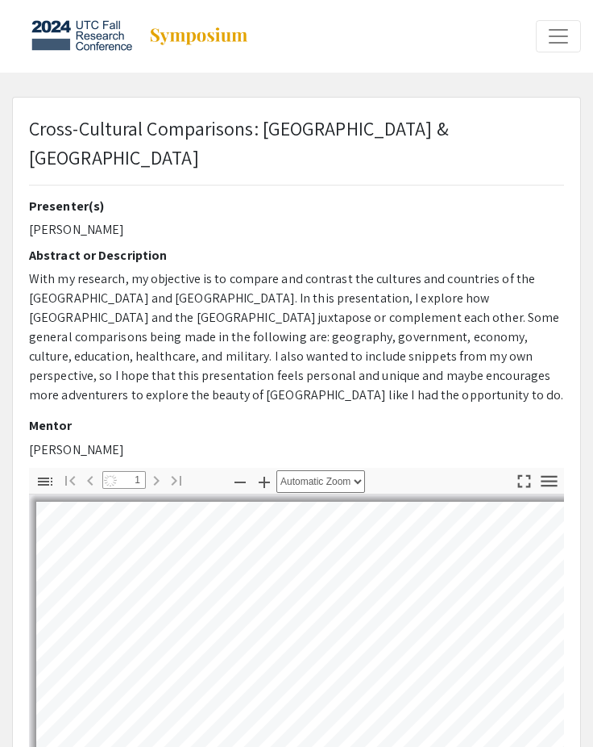
select select "page-width"
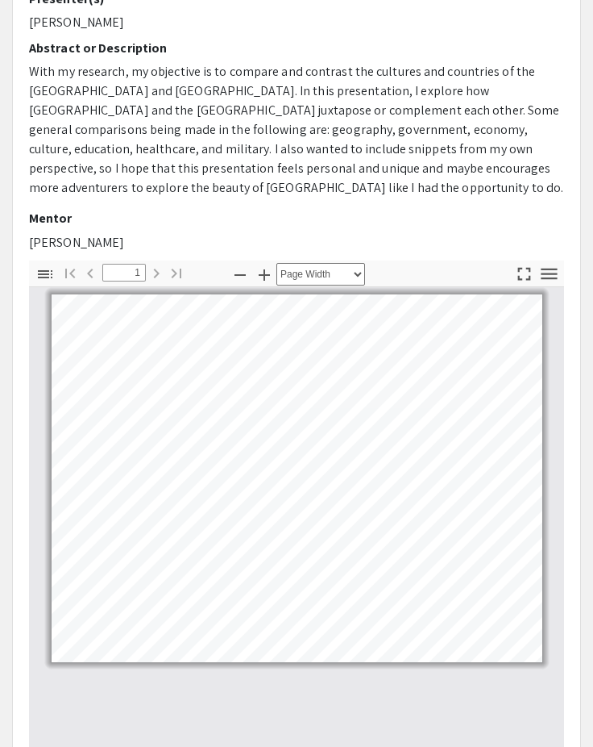
scroll to position [242, 0]
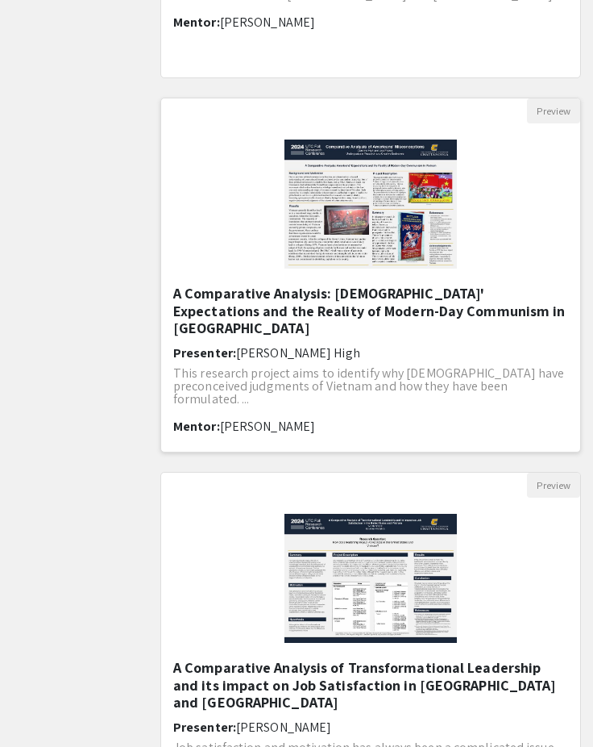
scroll to position [1290, 0]
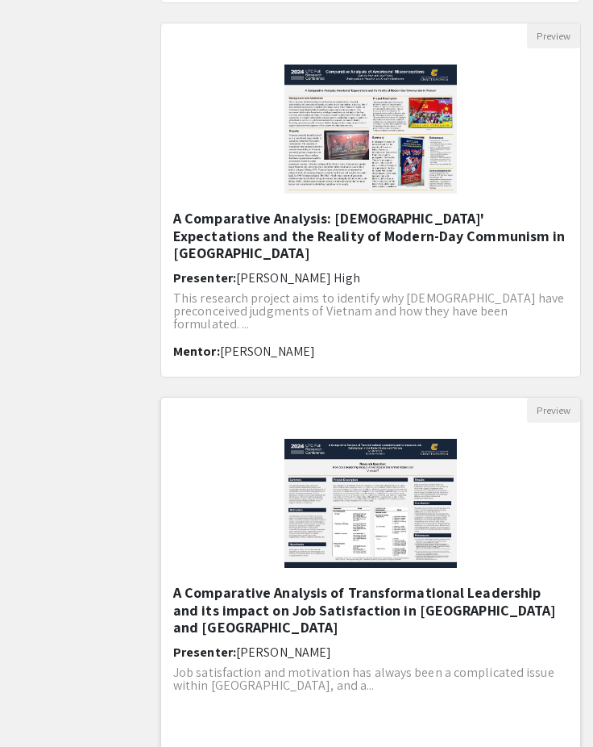
click at [335, 604] on h5 "A Comparative Analysis of Transformational Leadership and its impact on Job Sat…" at bounding box center [370, 610] width 395 height 52
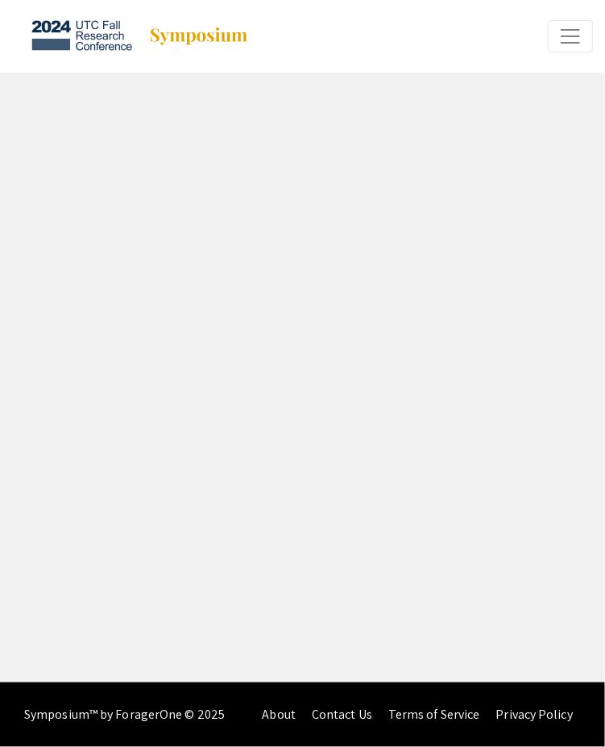
select select "custom"
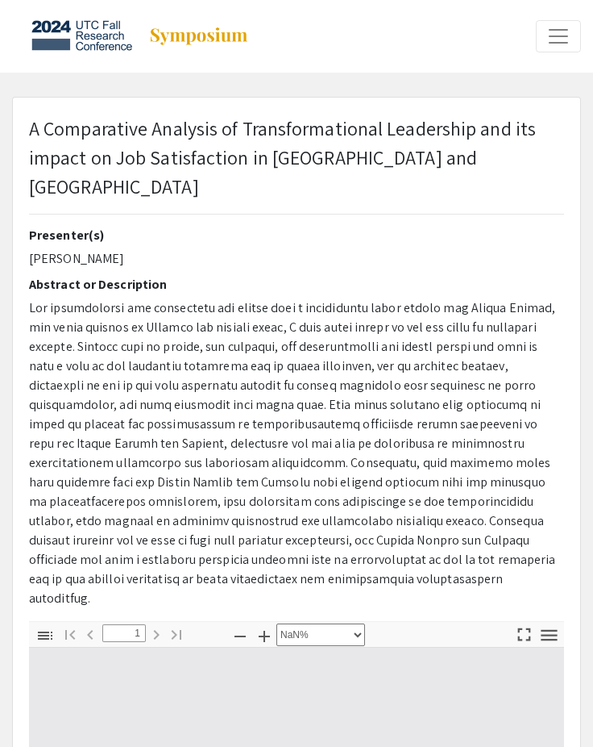
type input "0"
select select "custom"
type input "1"
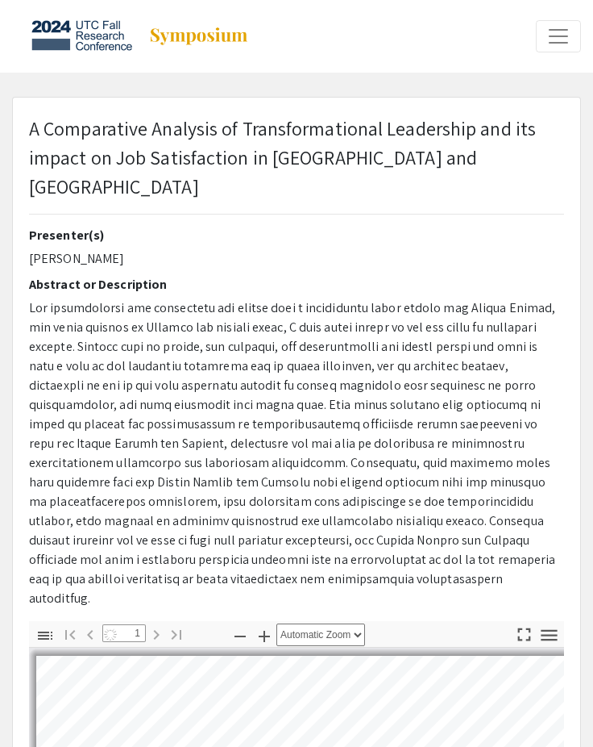
select select "custom"
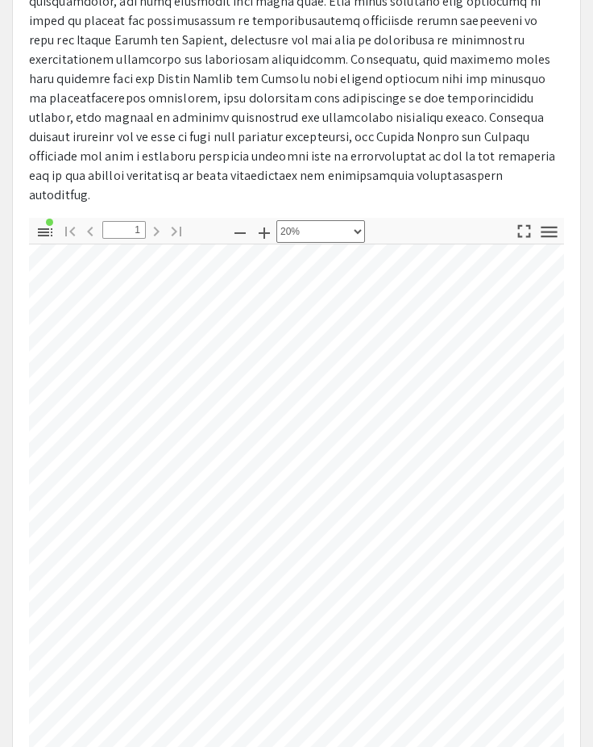
scroll to position [46, 0]
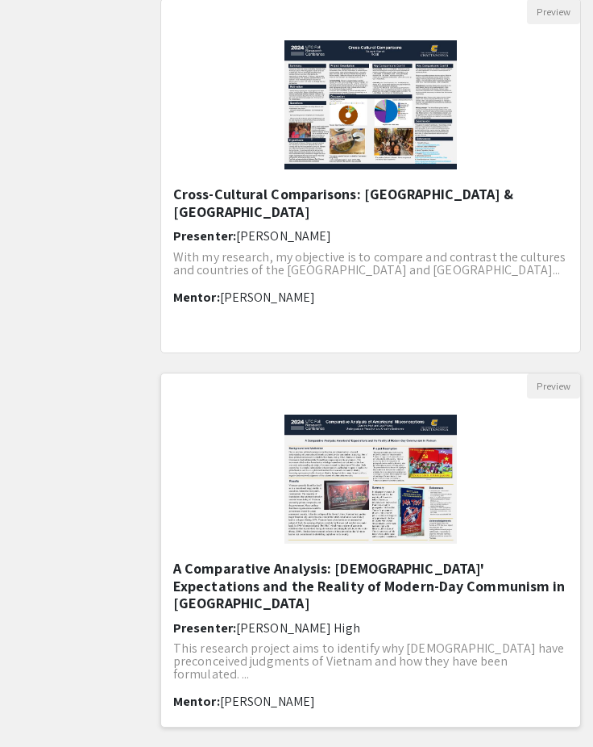
scroll to position [806, 0]
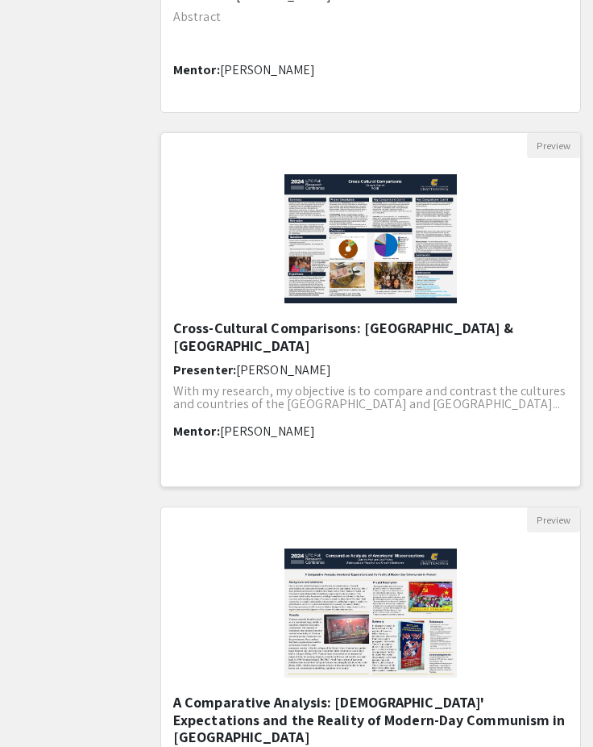
click at [250, 277] on div "Open Presentation <p>Cross-Cultural Comparisons: Vietnam &amp; United States of…" at bounding box center [370, 238] width 419 height 161
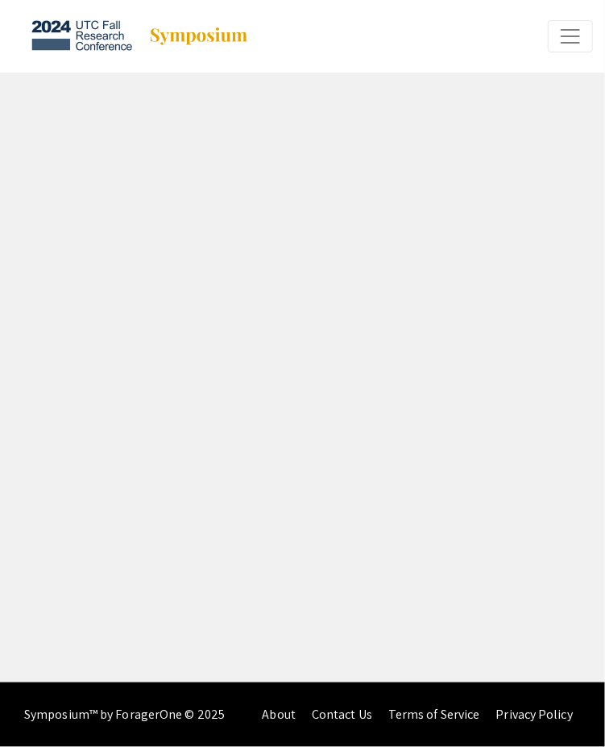
select select "custom"
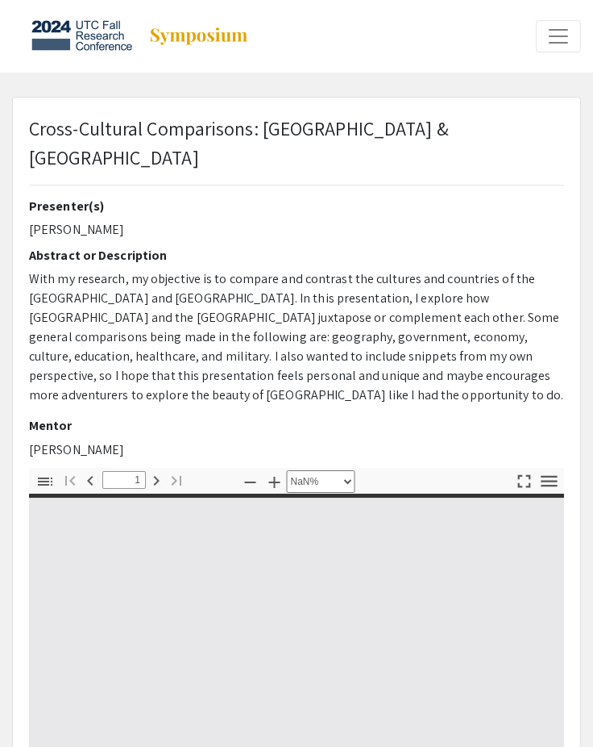
type input "0"
select select "custom"
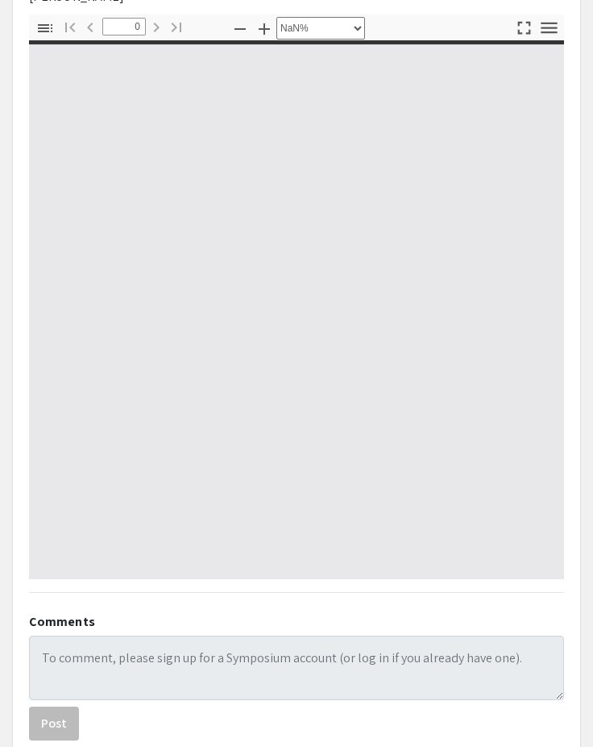
type input "1"
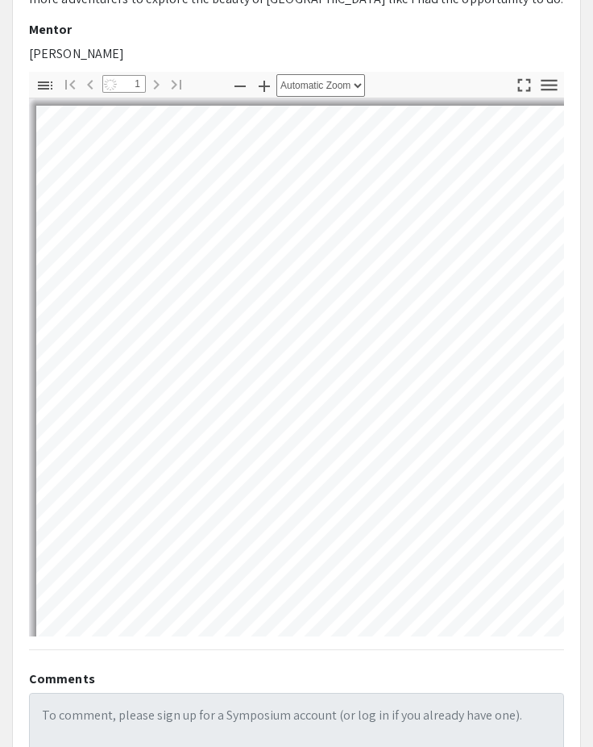
scroll to position [322, 0]
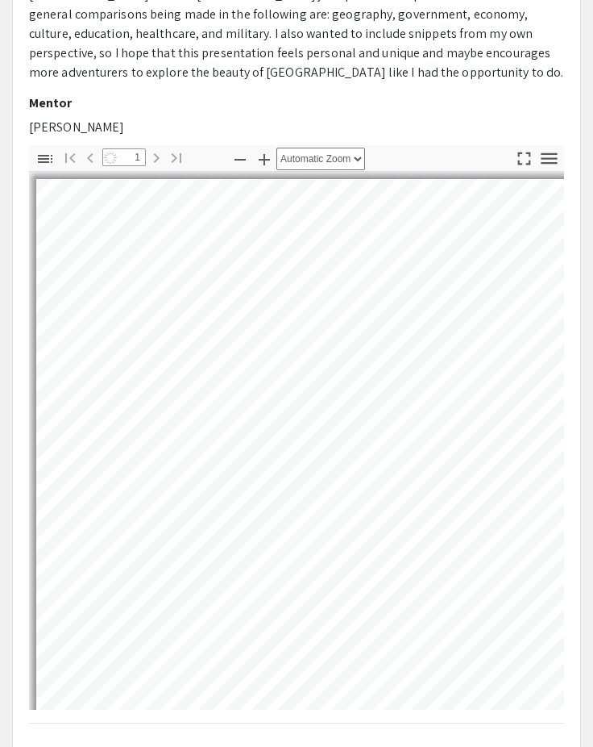
select select "page-width"
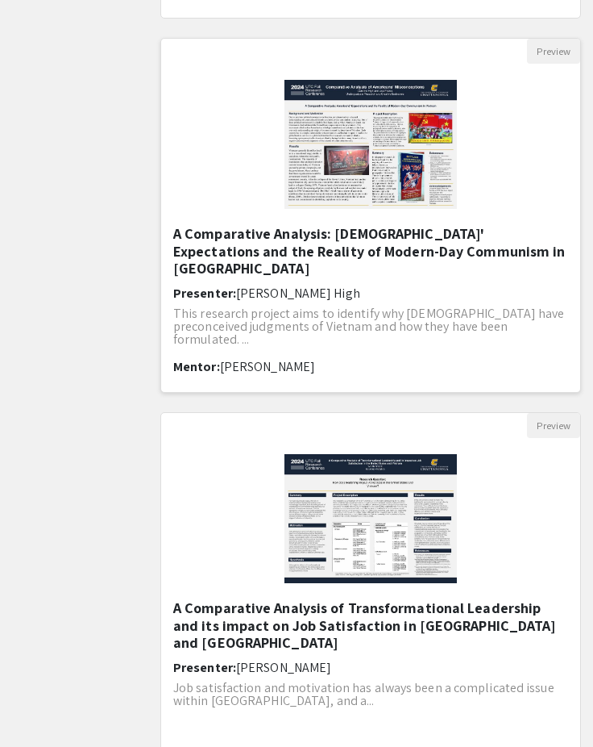
scroll to position [1451, 0]
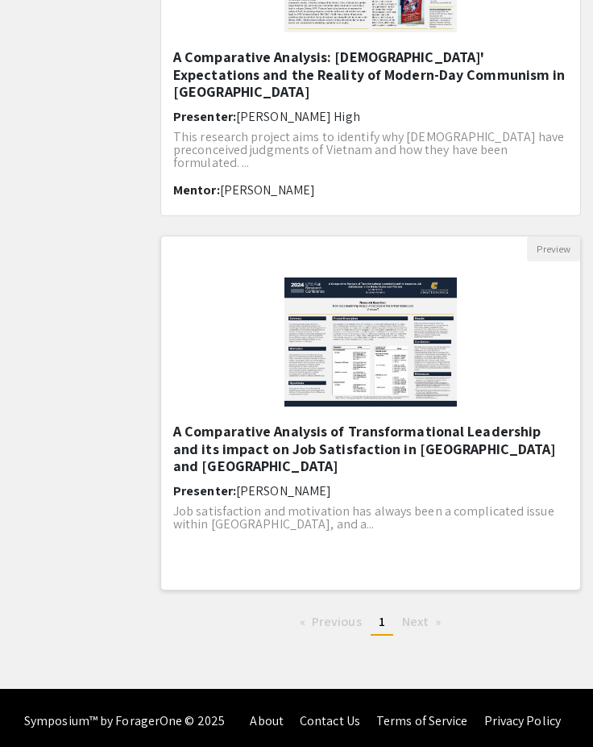
click at [406, 402] on img "Open Presentation <p>A Comparative Analysis of Transformational Leadership and …" at bounding box center [370, 341] width 204 height 161
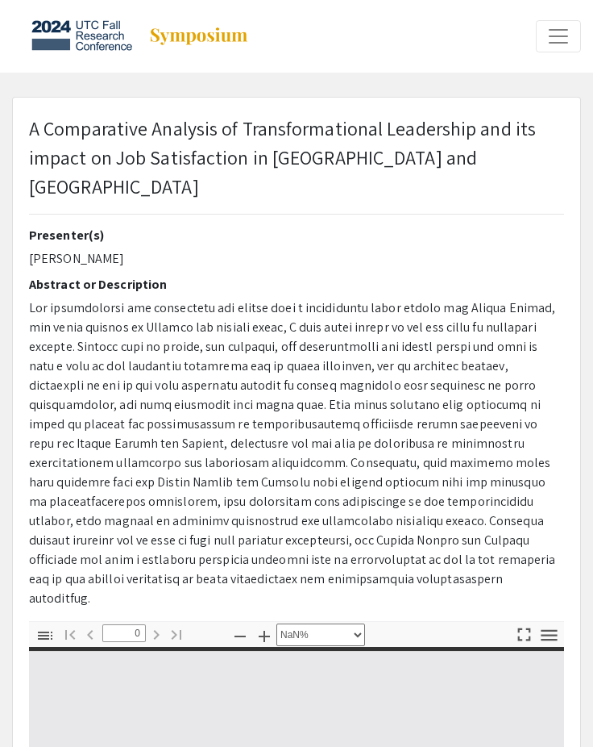
select select "auto"
type input "1"
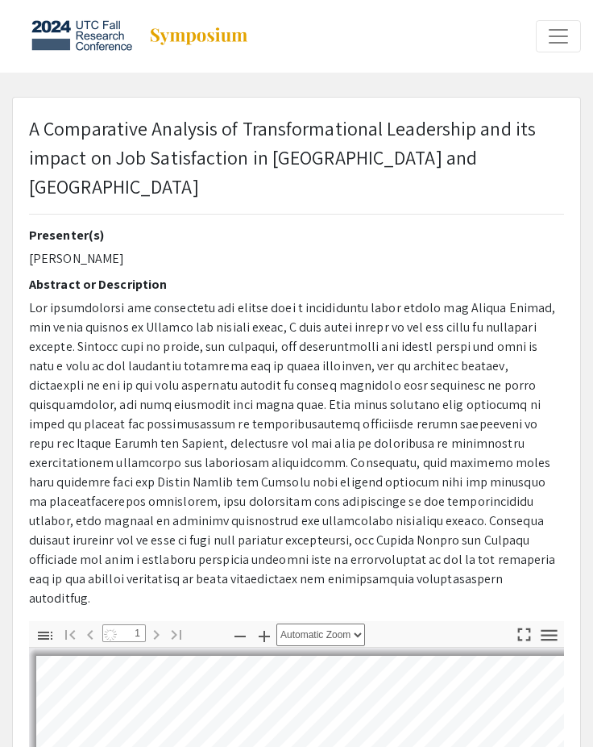
select select "custom"
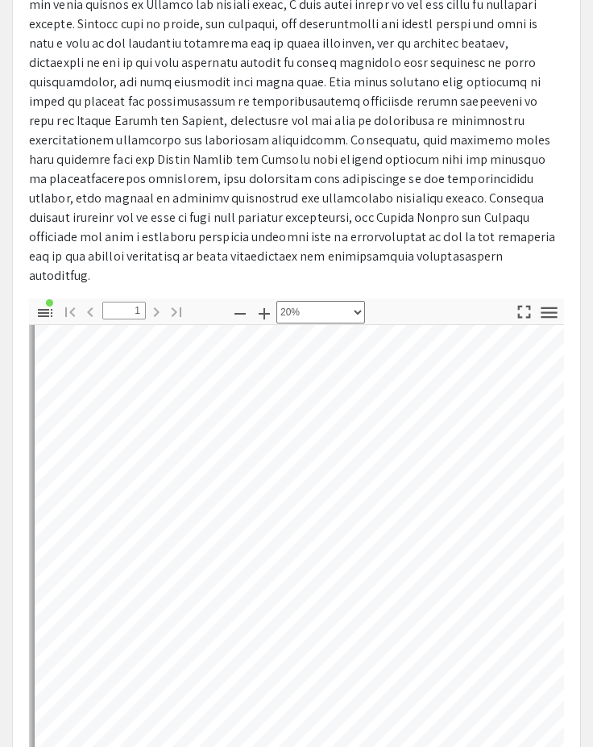
scroll to position [46, 0]
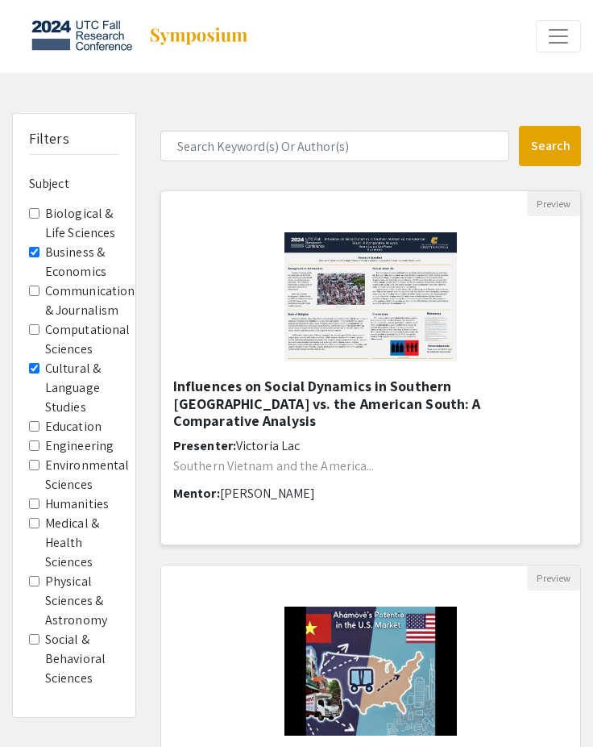
click at [372, 438] on h6 "Presenter: Victoria Lac" at bounding box center [370, 445] width 395 height 15
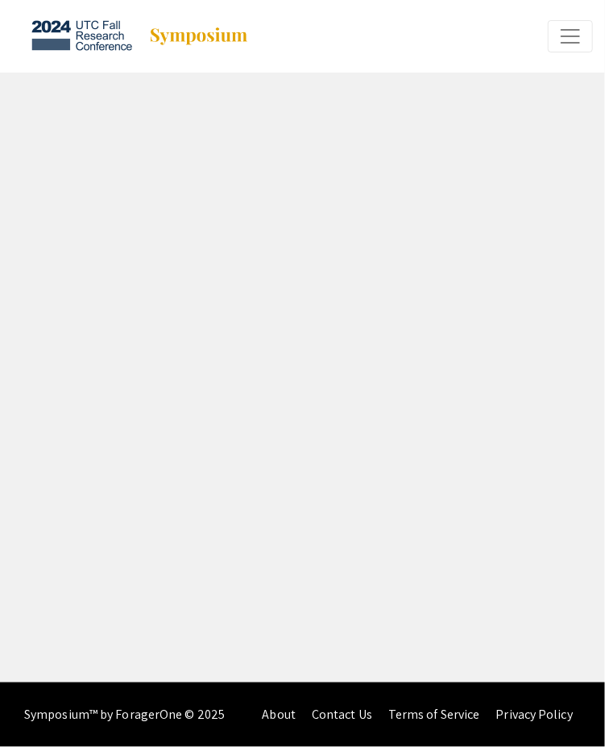
select select "custom"
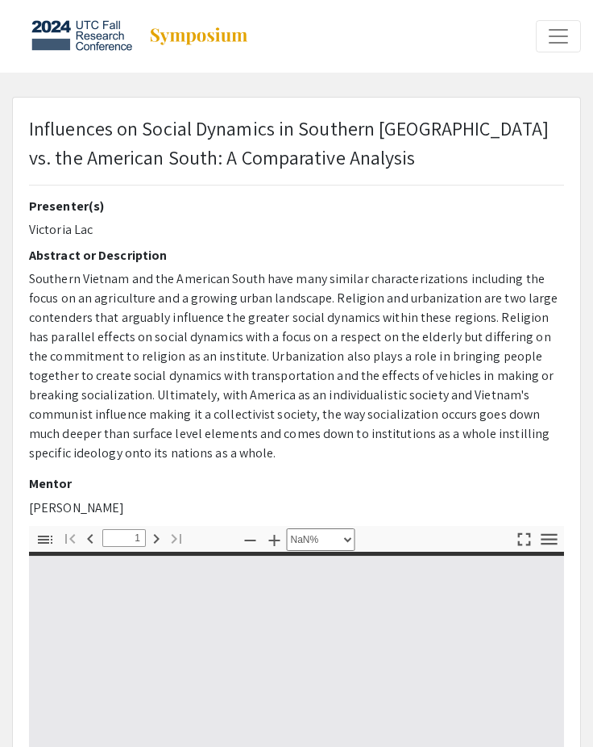
type input "0"
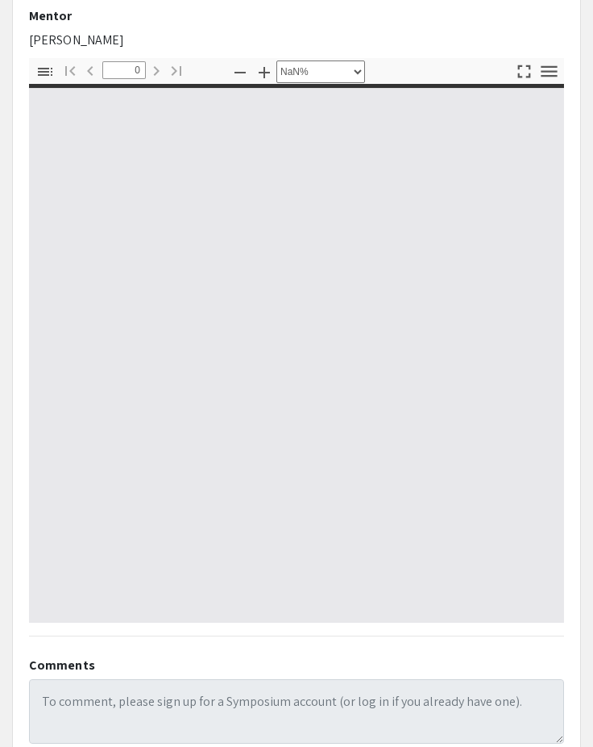
select select "auto"
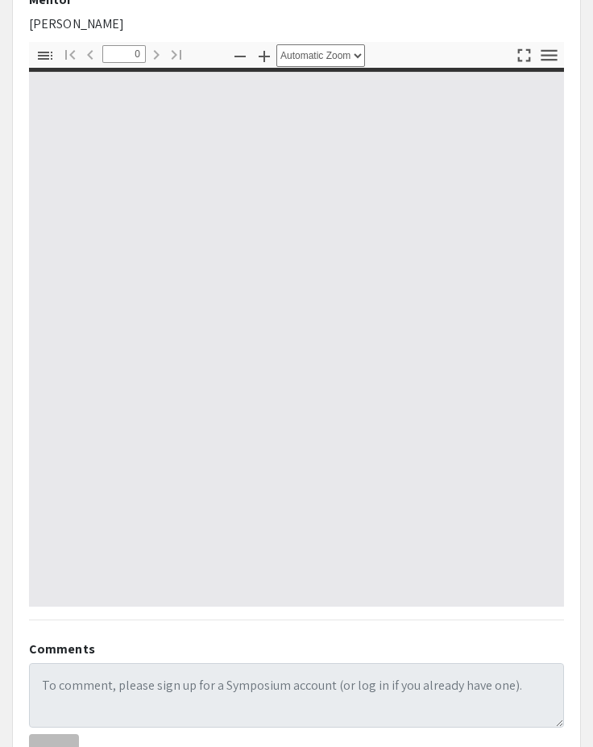
type input "1"
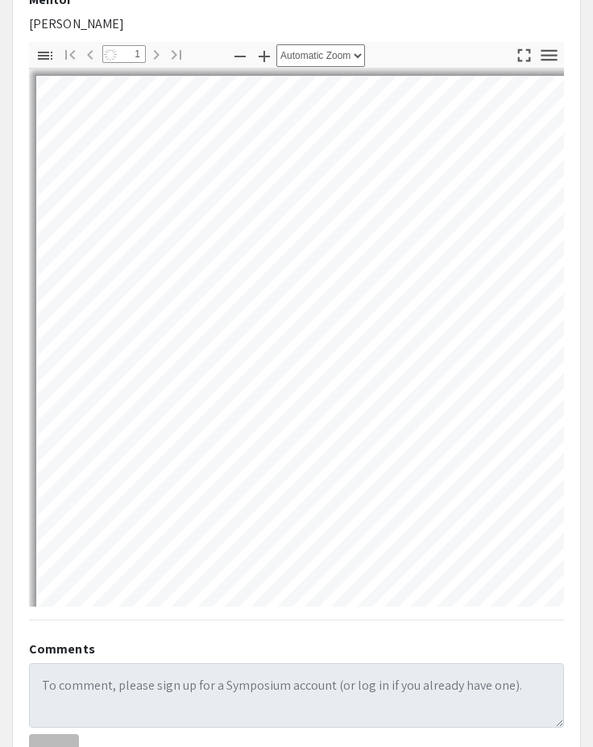
select select "custom"
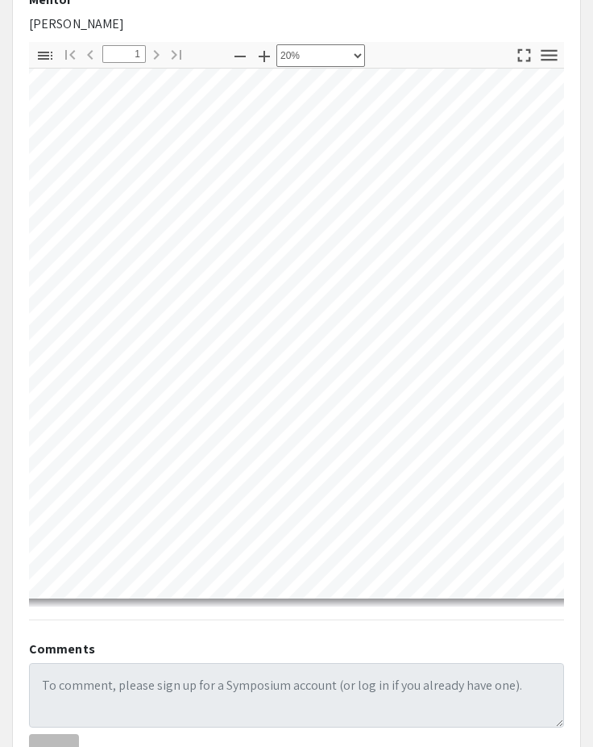
scroll to position [46, 15]
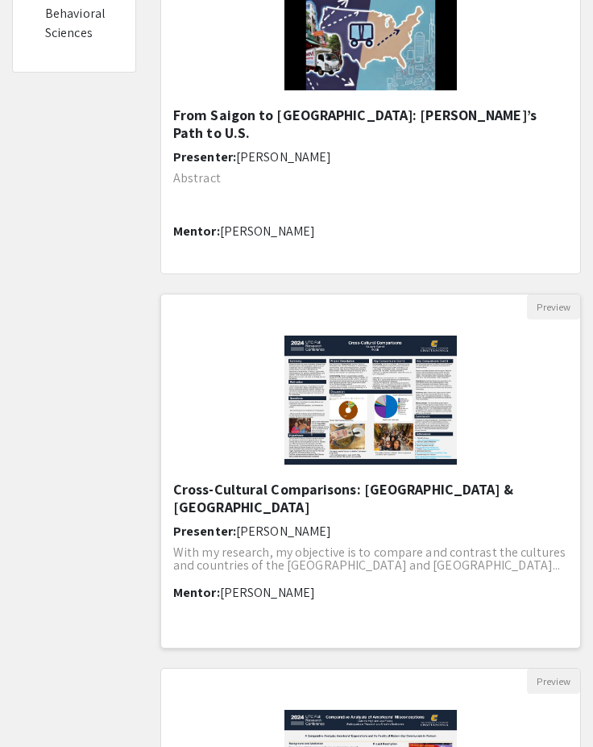
scroll to position [726, 0]
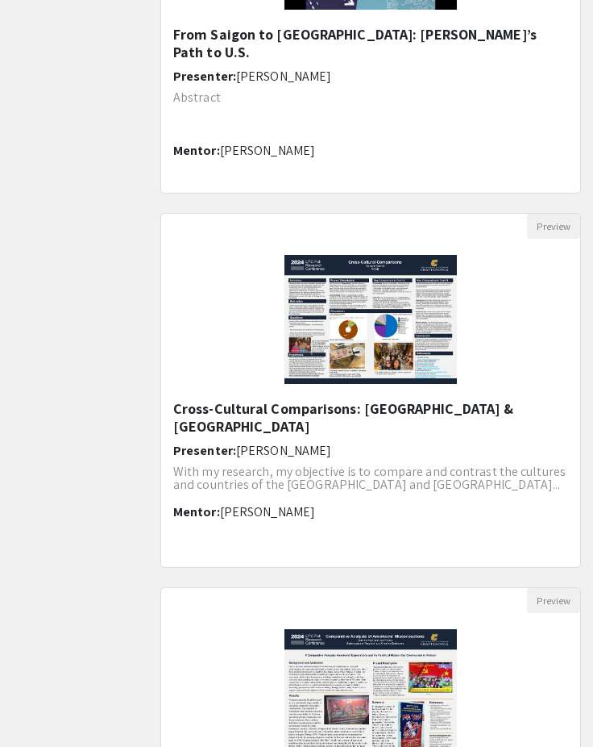
click at [302, 422] on h5 "Cross-Cultural Comparisons: Vietnam & United States of America" at bounding box center [370, 417] width 395 height 35
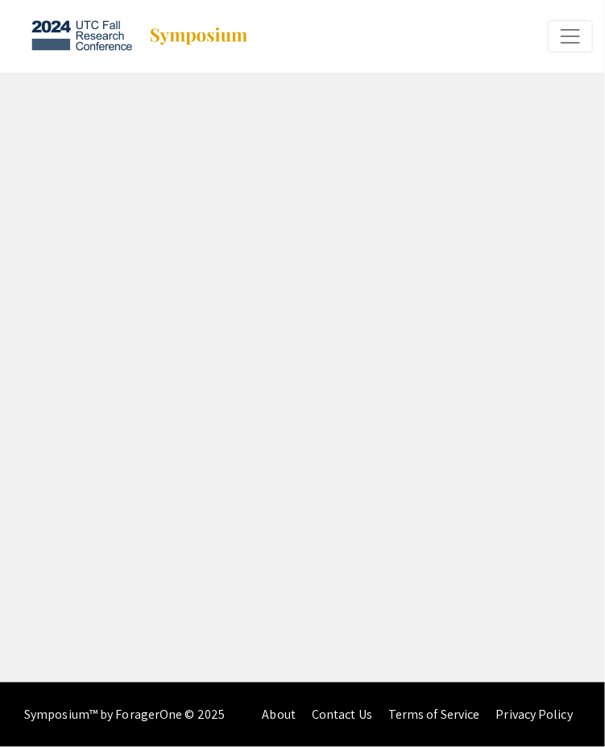
select select "custom"
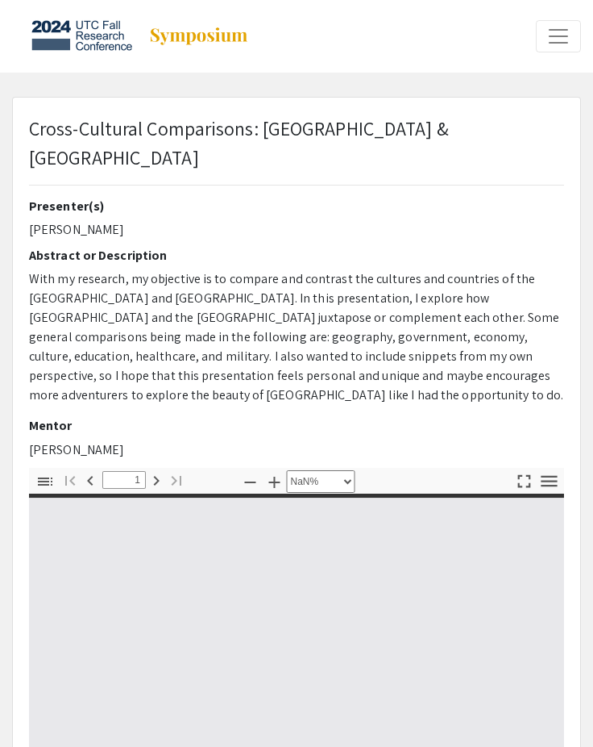
type input "0"
select select "custom"
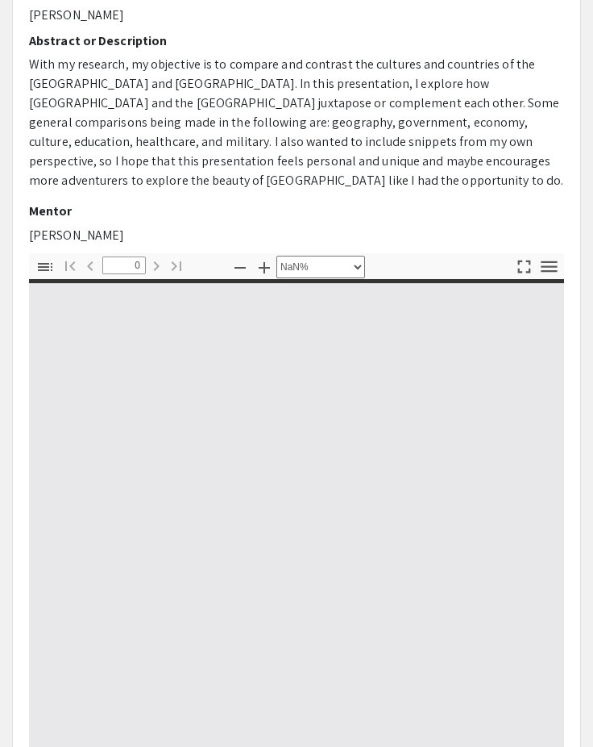
scroll to position [322, 0]
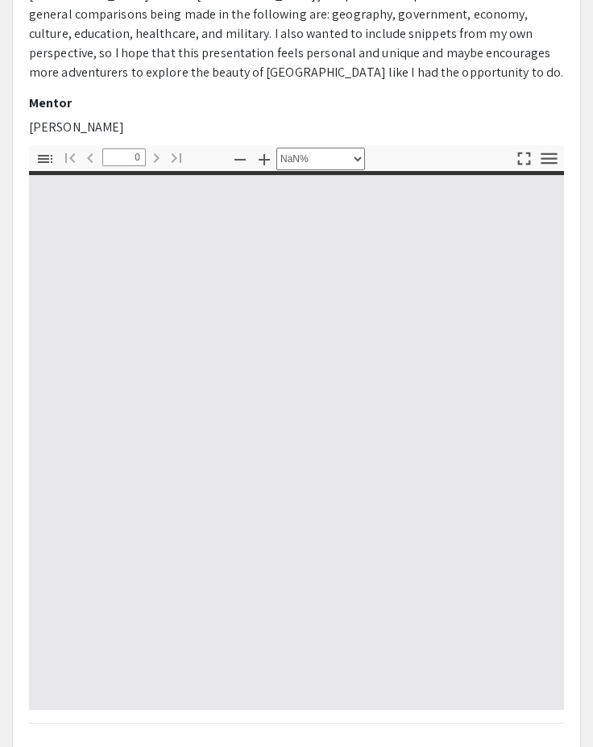
type input "1"
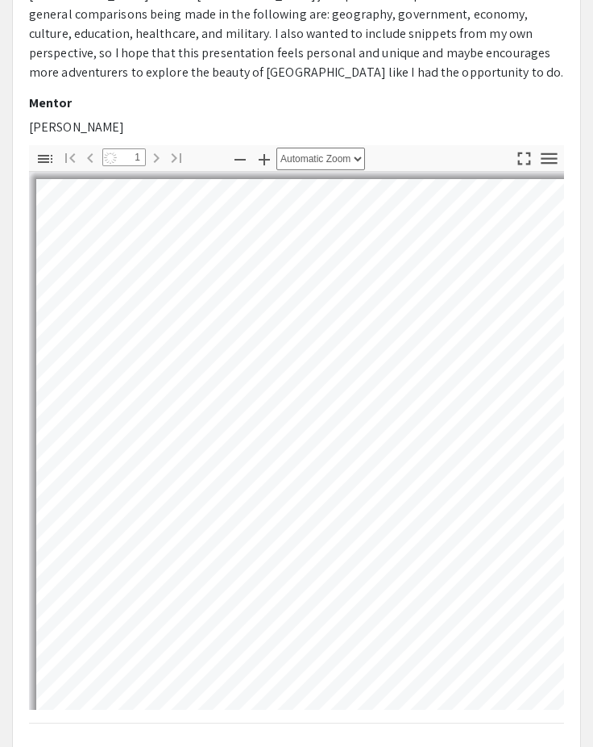
scroll to position [23, 0]
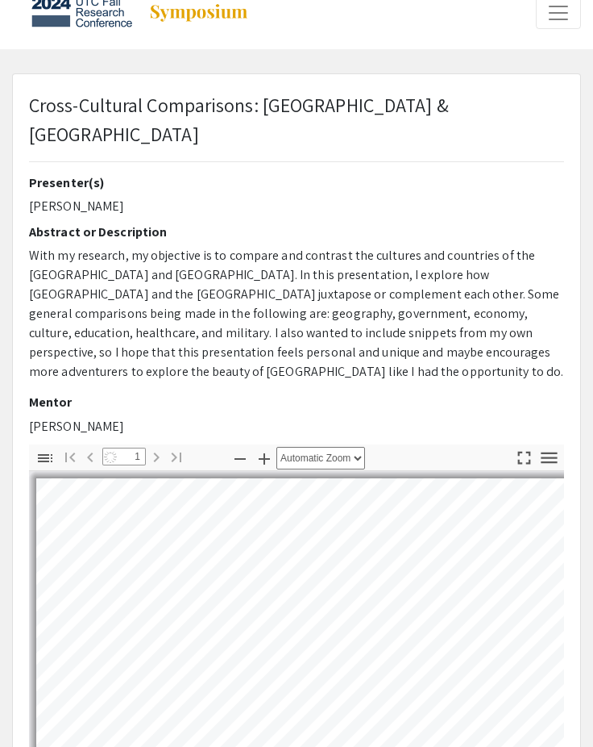
select select "page-width"
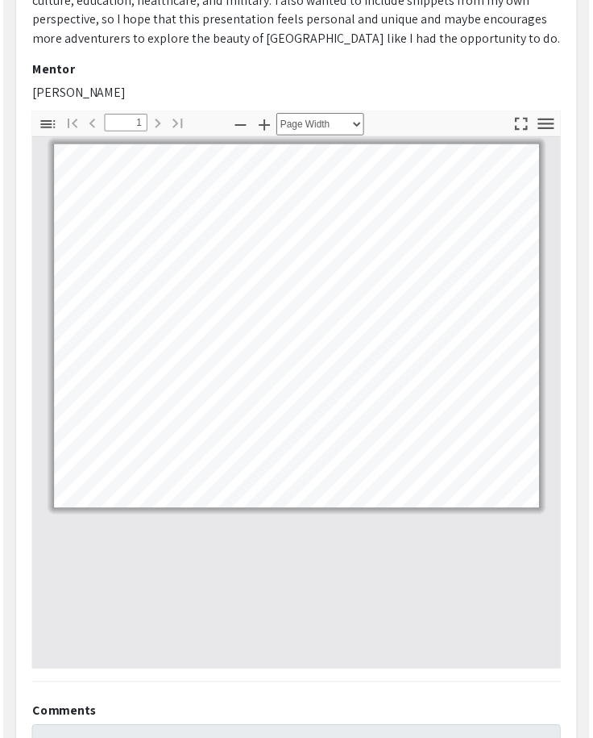
scroll to position [403, 0]
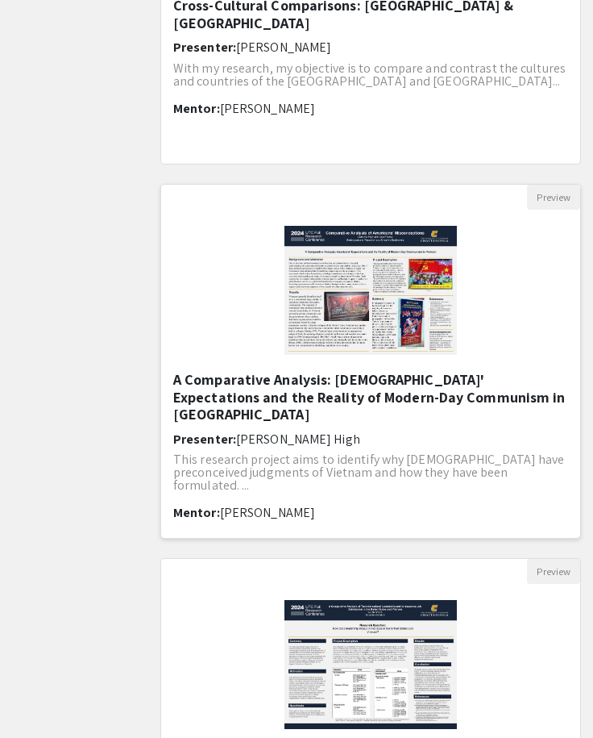
scroll to position [1451, 0]
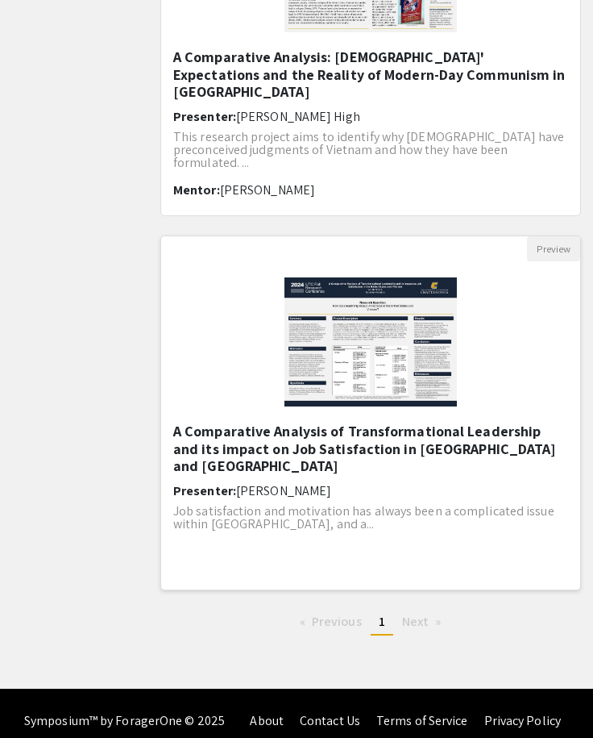
click at [285, 422] on h5 "A Comparative Analysis of Transformational Leadership and its impact on Job Sat…" at bounding box center [370, 448] width 395 height 52
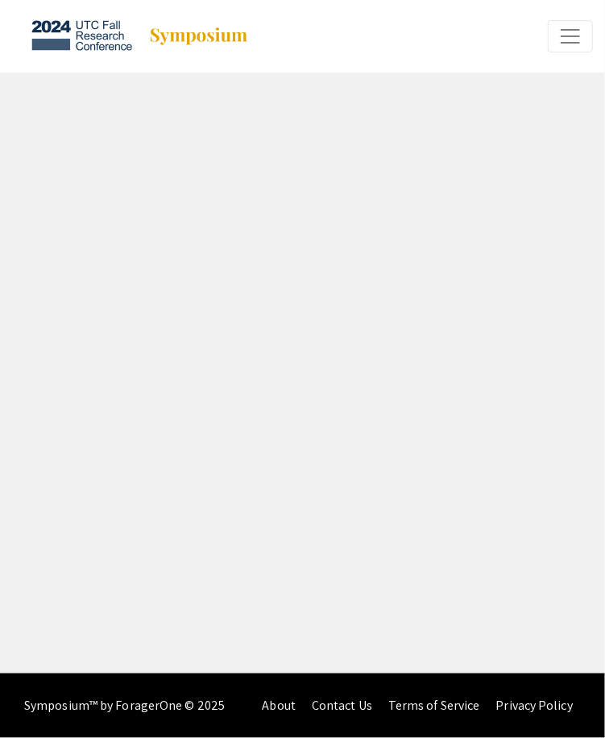
select select "custom"
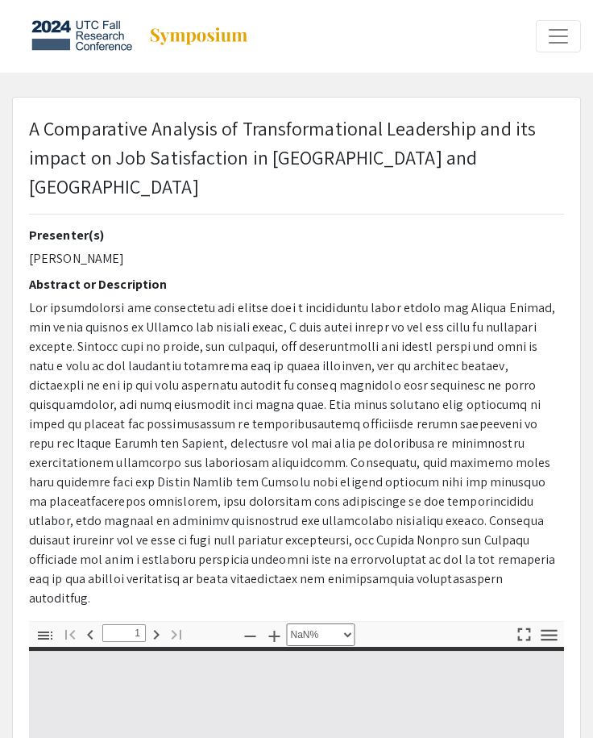
type input "0"
select select "custom"
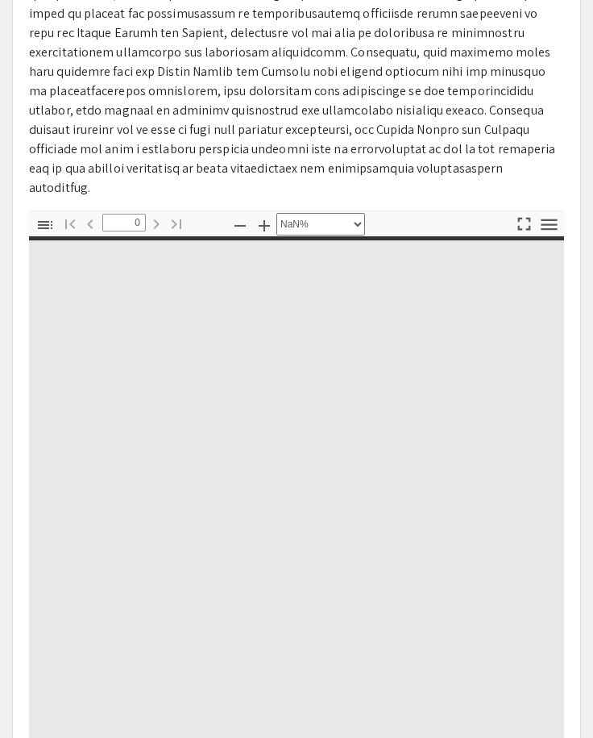
scroll to position [484, 0]
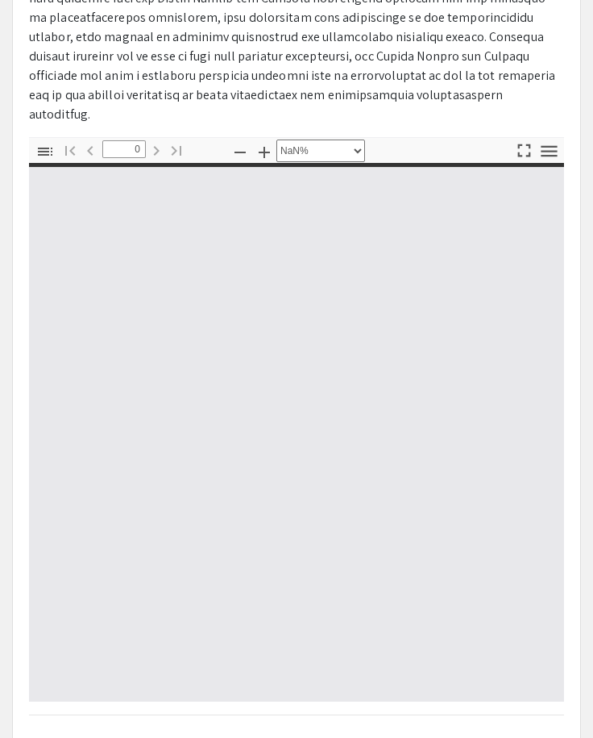
type input "1"
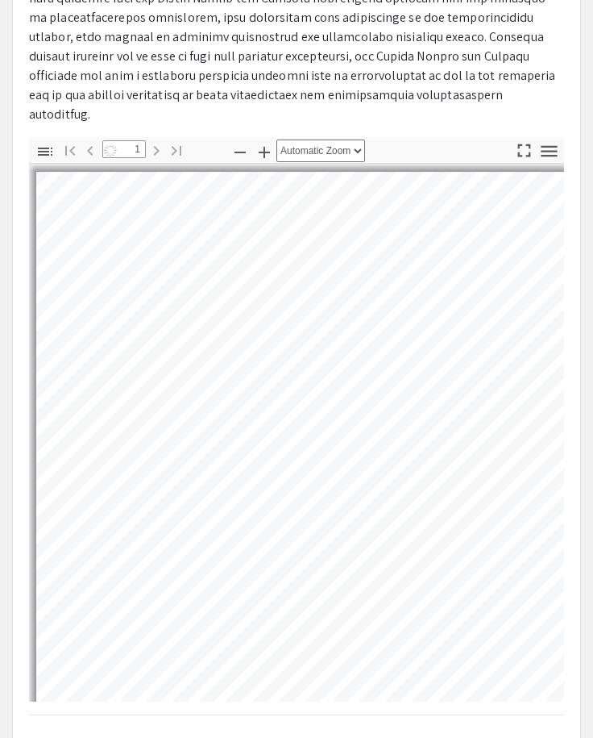
select select "custom"
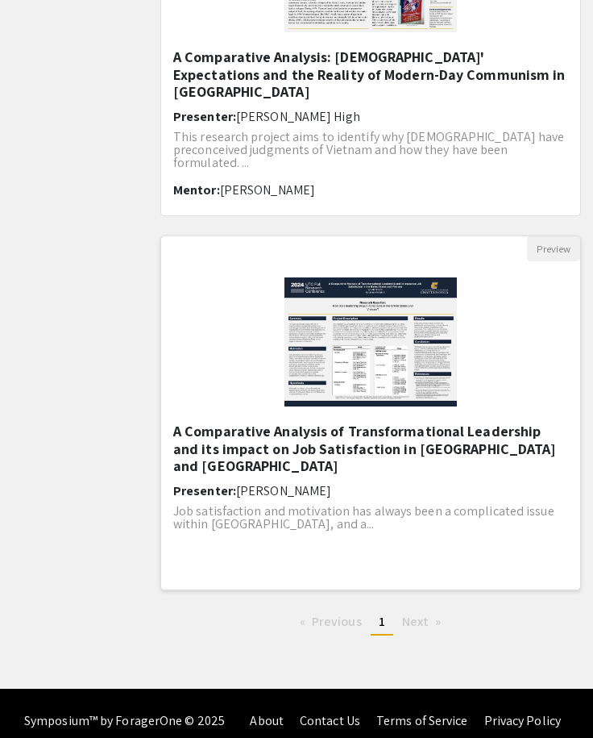
scroll to position [887, 0]
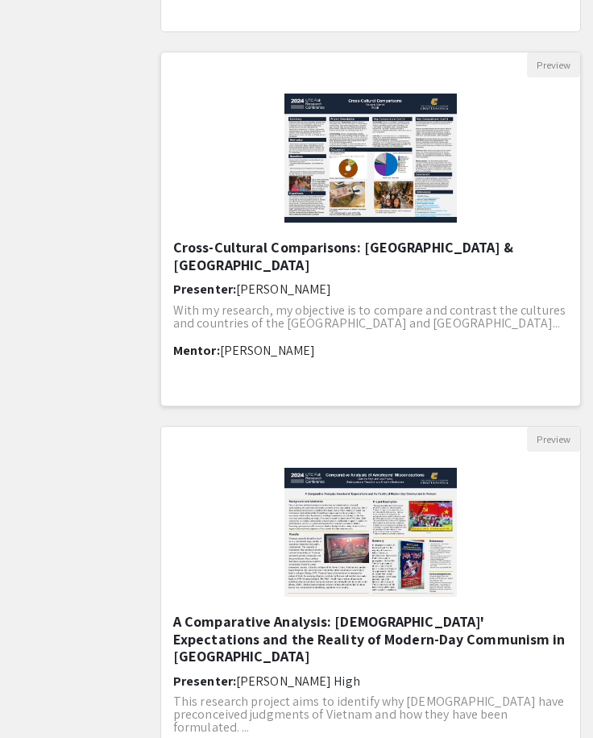
click at [259, 270] on h5 "Cross-Cultural Comparisons: Vietnam & United States of America" at bounding box center [370, 256] width 395 height 35
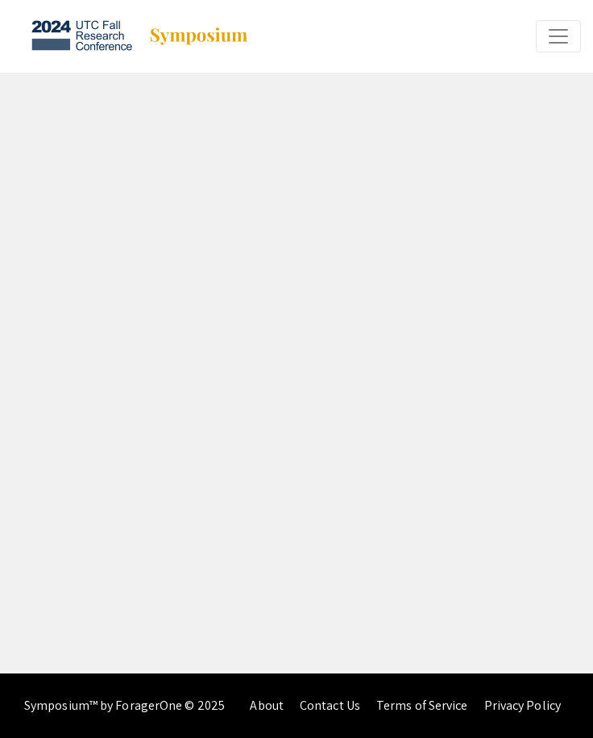
select select "custom"
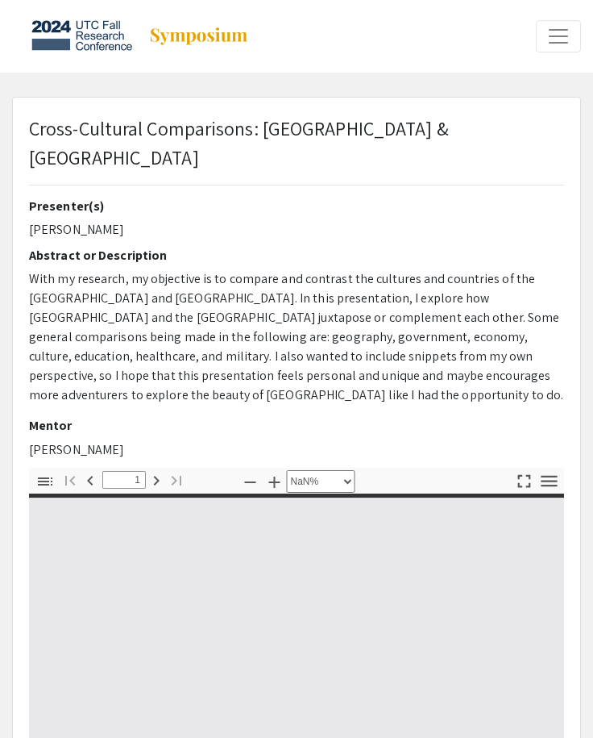
type input "0"
select select "auto"
type input "1"
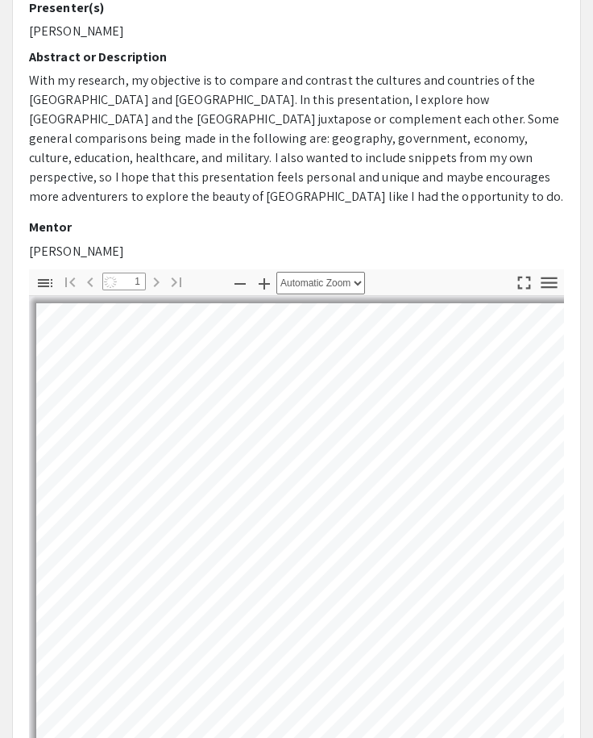
select select "page-width"
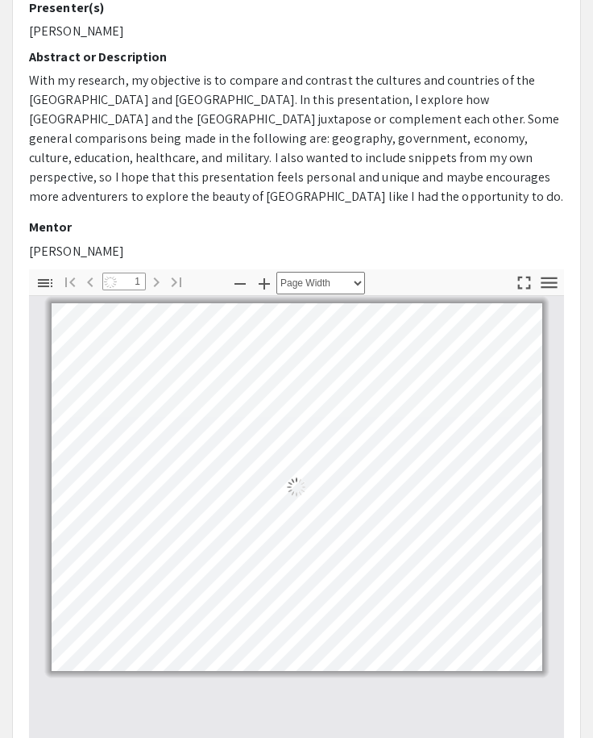
scroll to position [322, 0]
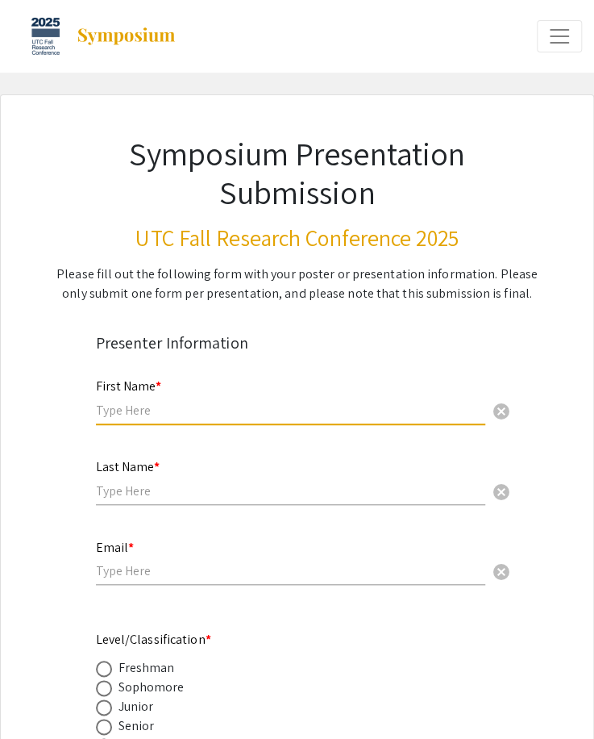
click at [106, 402] on input "text" at bounding box center [290, 410] width 389 height 17
type input "Mandy"
click at [140, 489] on input "text" at bounding box center [290, 490] width 389 height 17
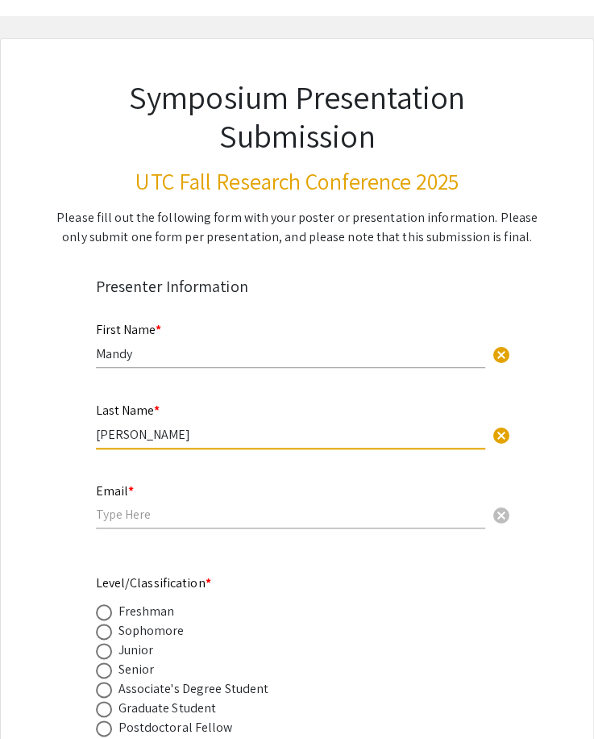
scroll to position [81, 0]
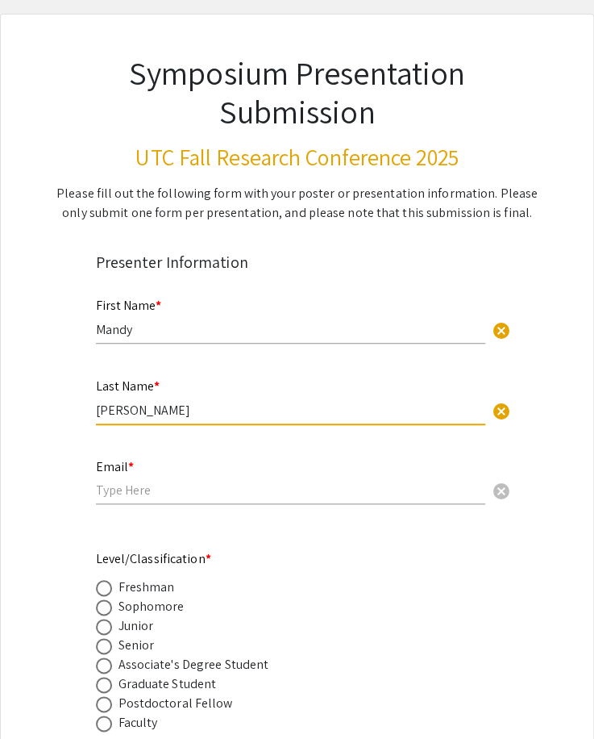
type input "[PERSON_NAME]"
click at [134, 493] on input "email" at bounding box center [290, 489] width 389 height 17
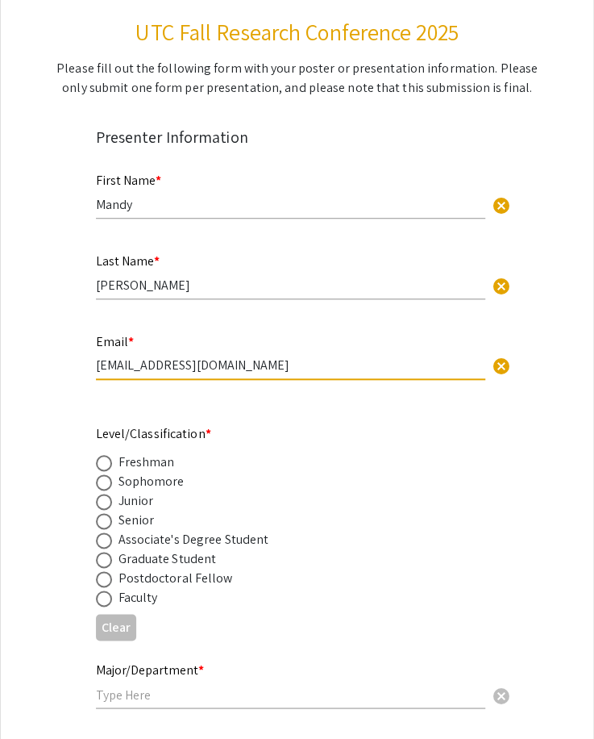
scroll to position [242, 0]
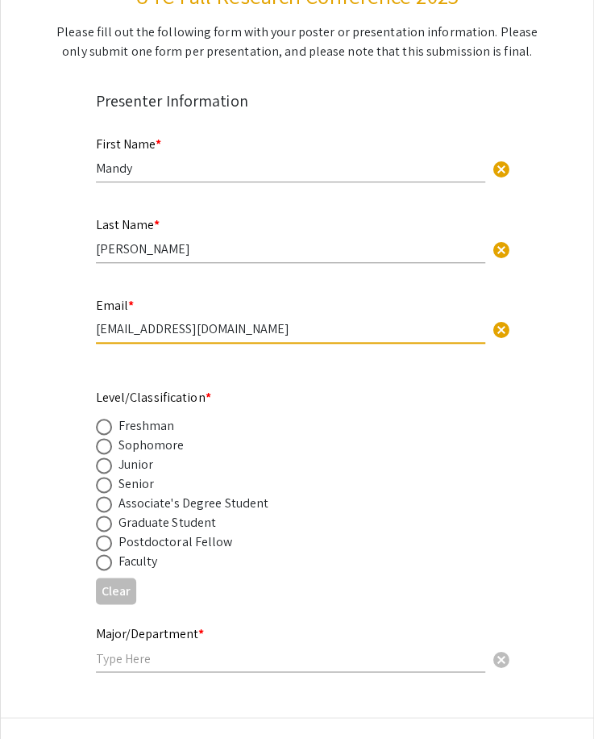
type input "[EMAIL_ADDRESS][DOMAIN_NAME]"
click at [110, 481] on span at bounding box center [104, 484] width 16 height 16
click at [110, 481] on input "radio" at bounding box center [104, 484] width 16 height 16
radio input "true"
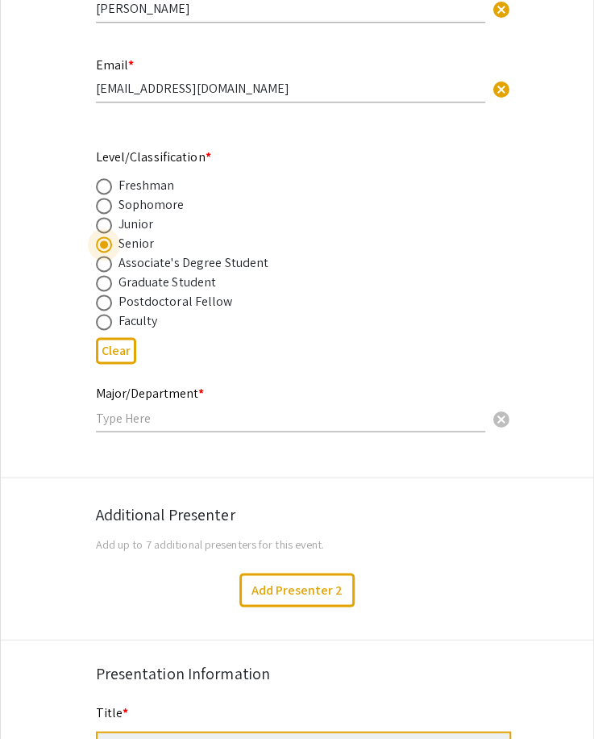
scroll to position [484, 0]
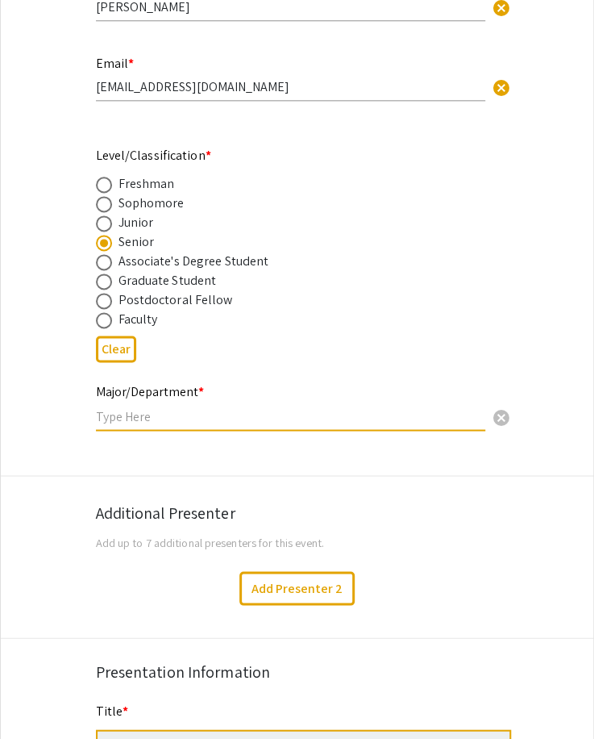
click at [176, 420] on input "text" at bounding box center [290, 415] width 389 height 17
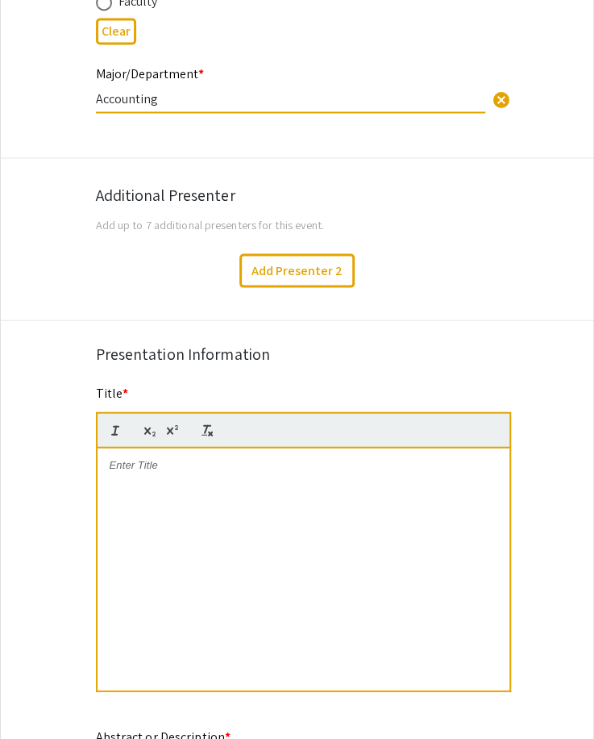
scroll to position [967, 0]
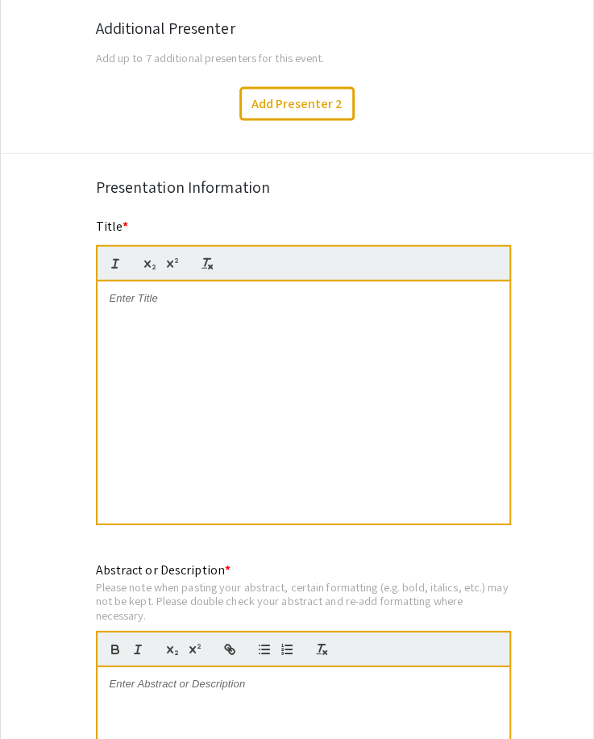
type input "Accounting"
click at [189, 340] on div at bounding box center [304, 402] width 412 height 242
click at [192, 299] on p at bounding box center [304, 298] width 388 height 15
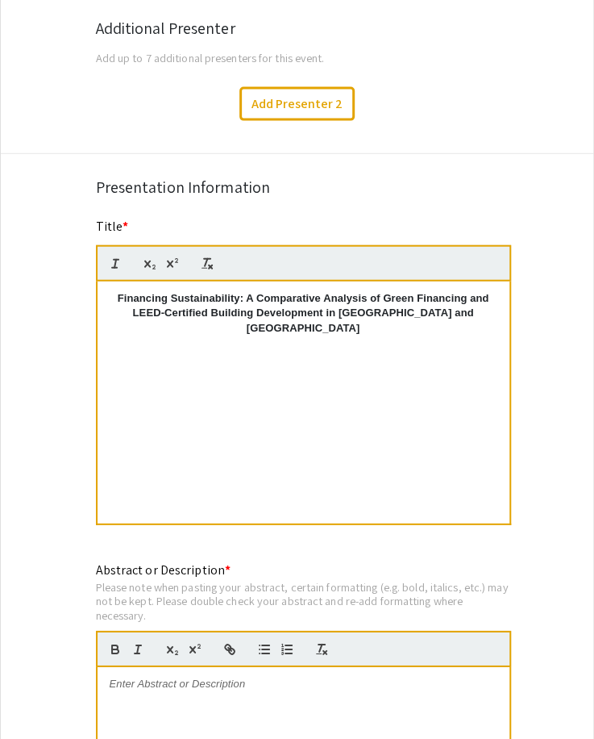
scroll to position [0, 0]
click at [118, 298] on strong "Financing Sustainability: A Comparative Analysis of Green Financing and LEED-Ce…" at bounding box center [305, 313] width 374 height 42
click at [125, 313] on strong "Financing Sustainability: A Comparative Analysis of Green Financing and LEED-Ce…" at bounding box center [305, 313] width 374 height 42
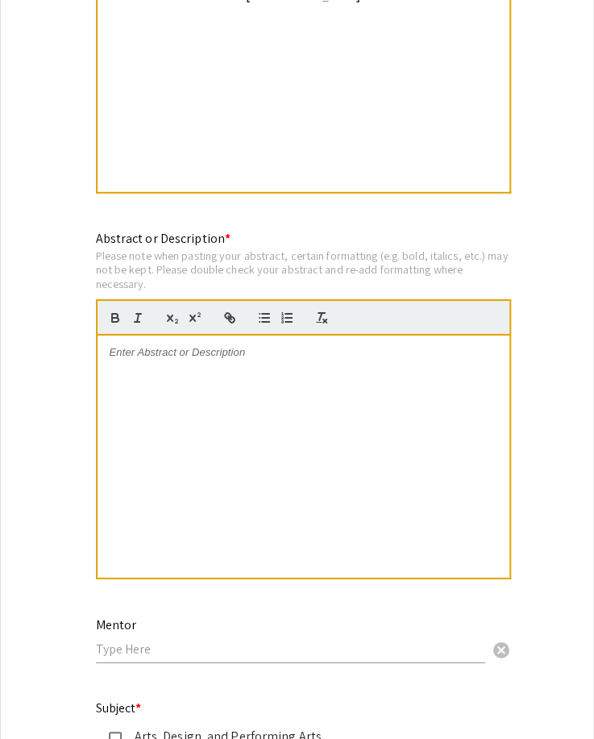
scroll to position [1371, 0]
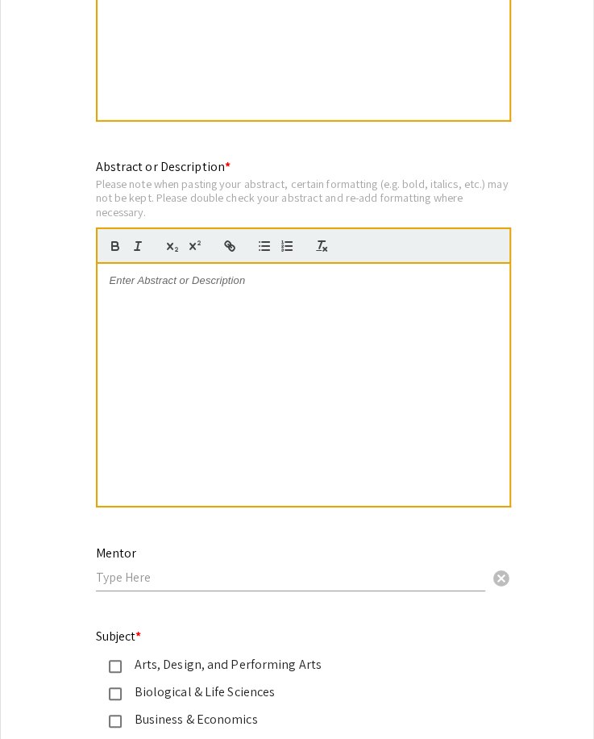
click at [140, 310] on div at bounding box center [304, 385] width 412 height 242
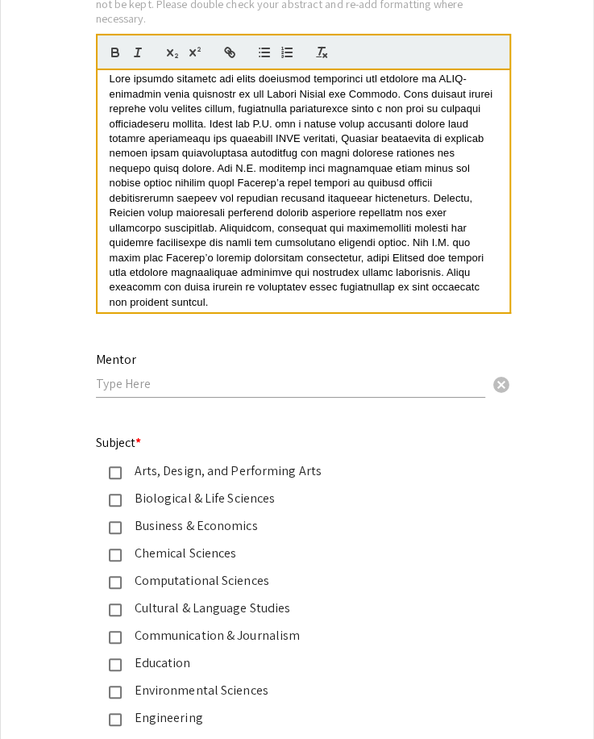
scroll to position [1612, 0]
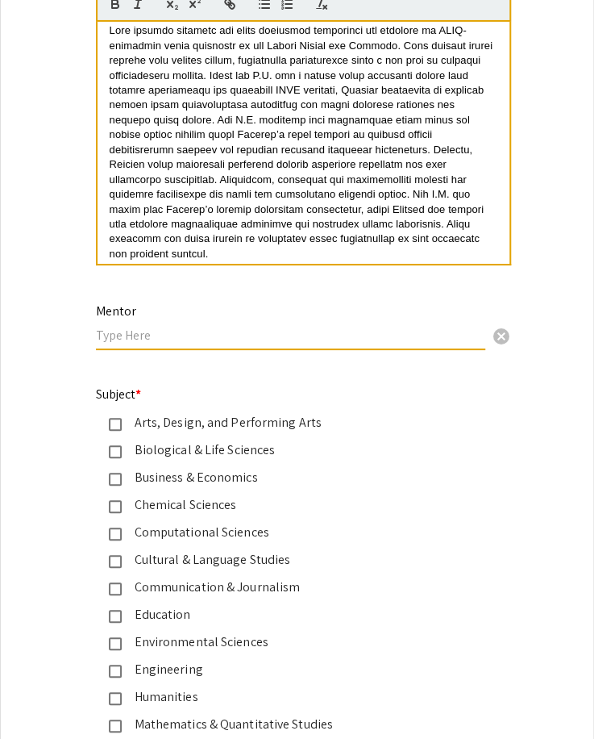
click at [123, 337] on input "text" at bounding box center [290, 335] width 389 height 17
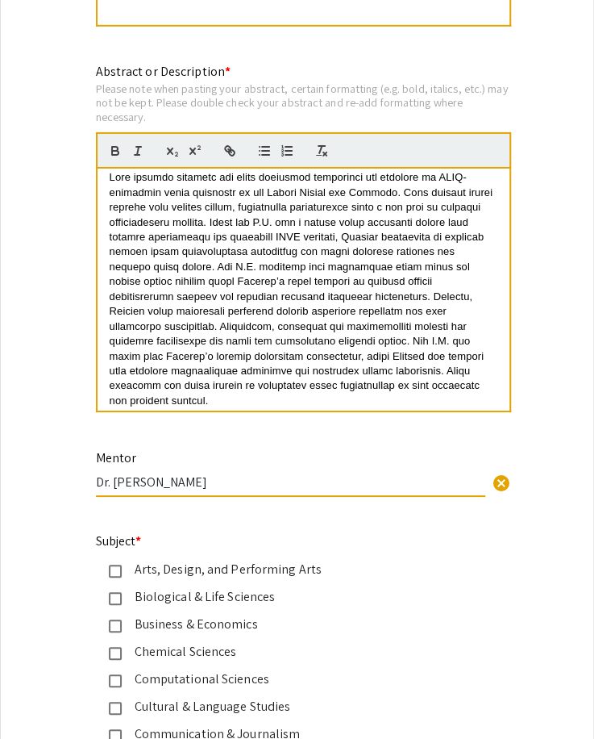
scroll to position [1451, 0]
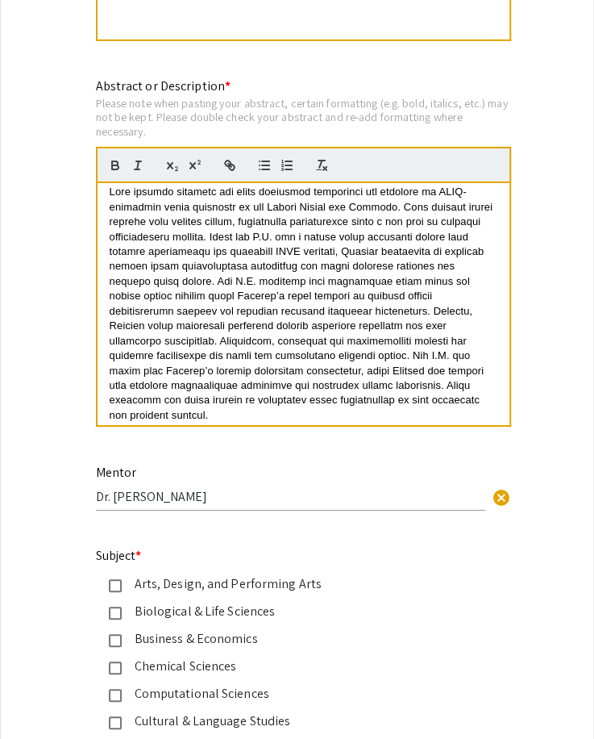
click at [158, 489] on input "Dr. [PERSON_NAME]" at bounding box center [290, 496] width 389 height 17
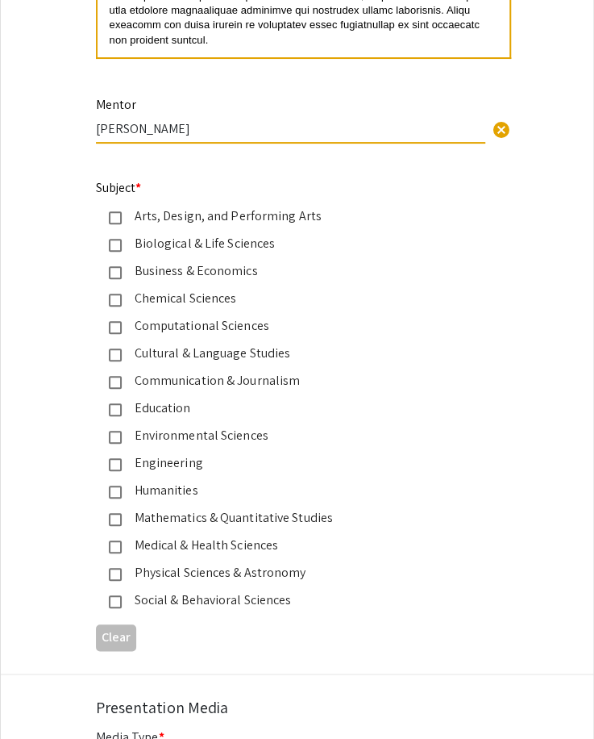
scroll to position [1854, 0]
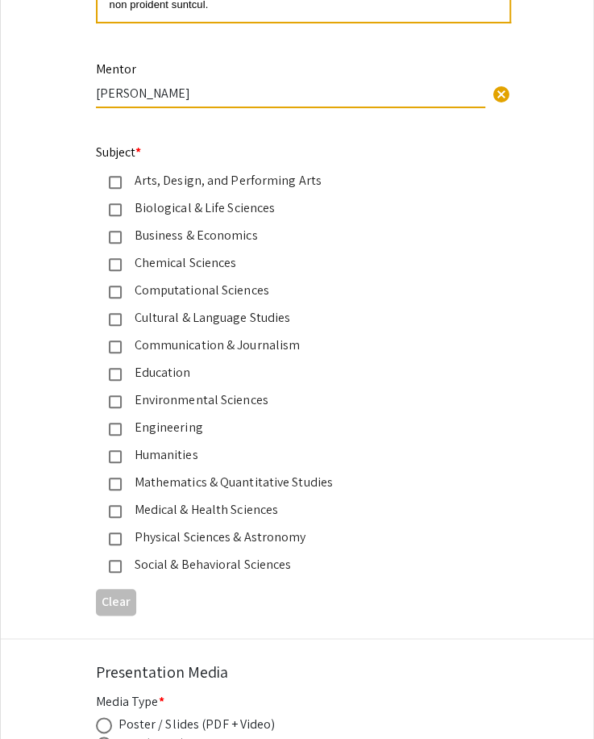
type input "[PERSON_NAME]"
click at [111, 235] on mat-pseudo-checkbox at bounding box center [115, 237] width 13 height 13
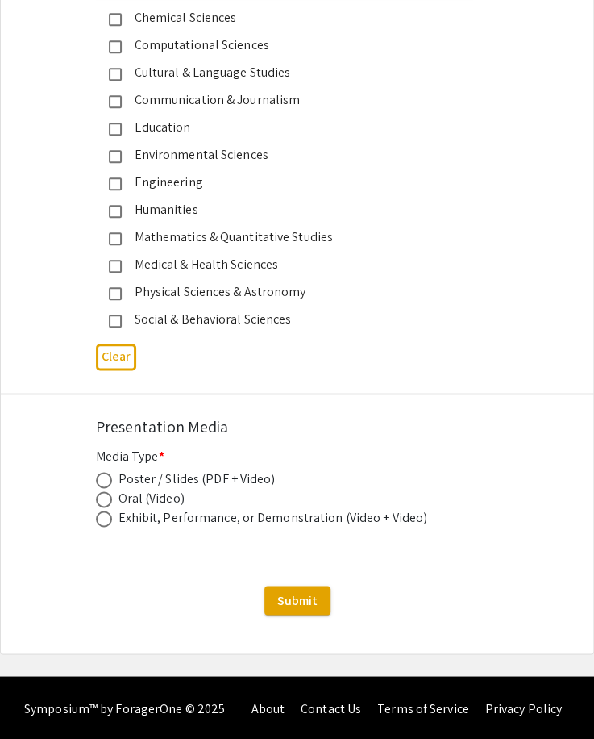
scroll to position [2101, 0]
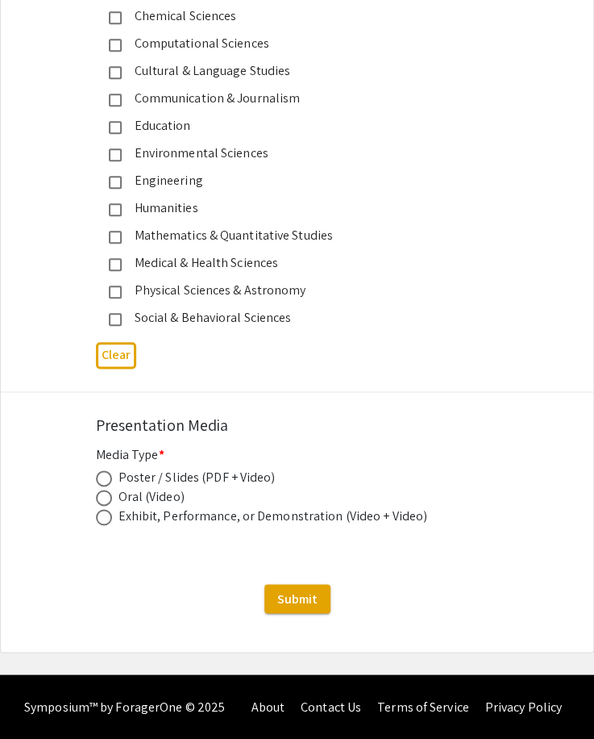
click at [105, 479] on span at bounding box center [104, 478] width 16 height 16
click at [105, 479] on input "radio" at bounding box center [104, 478] width 16 height 16
radio input "true"
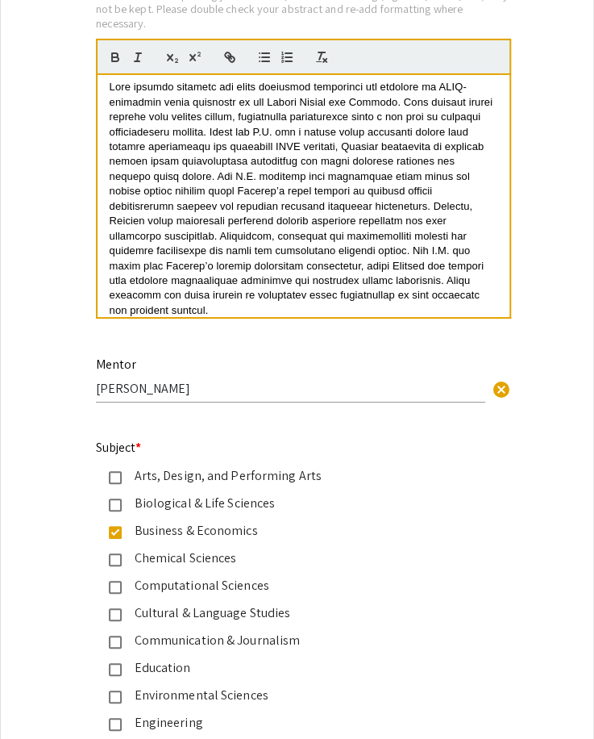
scroll to position [0, 0]
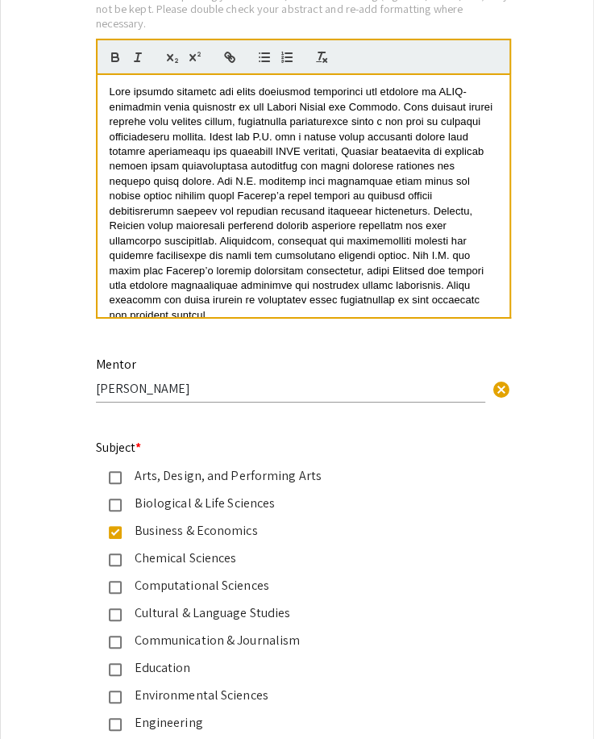
click at [322, 188] on p at bounding box center [304, 204] width 388 height 238
click at [305, 183] on span at bounding box center [303, 202] width 386 height 235
click at [365, 240] on span at bounding box center [303, 202] width 386 height 235
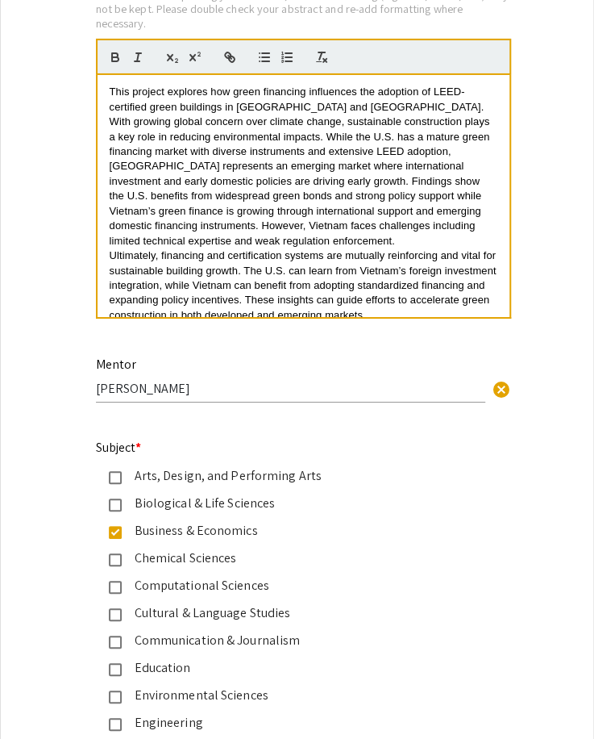
click at [311, 183] on span "This project explores how green financing influences the adoption of LEED-certi…" at bounding box center [302, 165] width 384 height 161
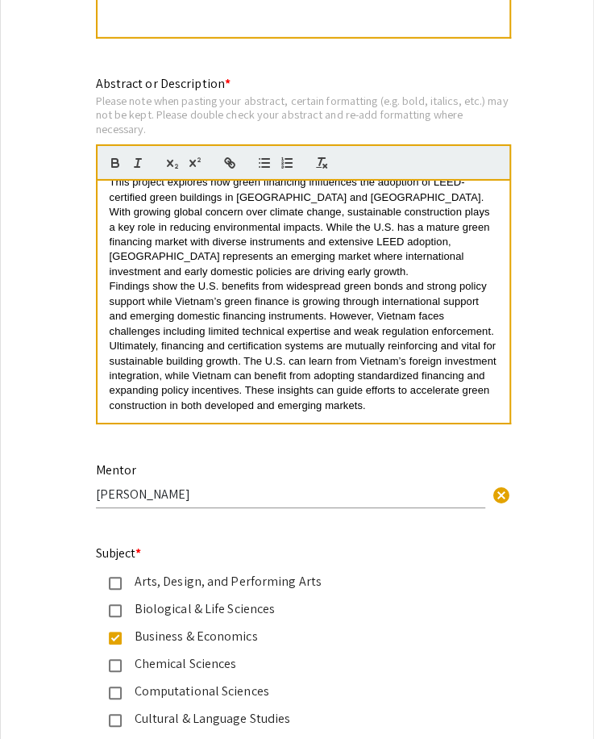
scroll to position [1479, 0]
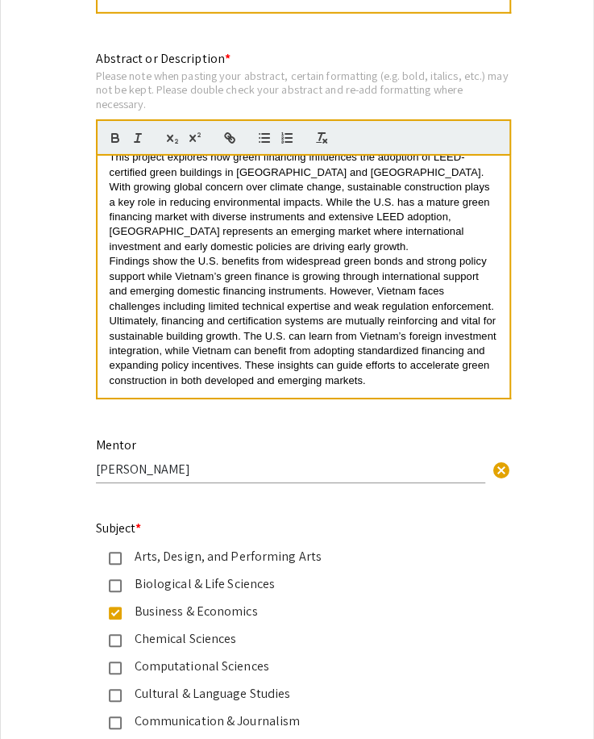
click at [158, 322] on span "Ultimately, financing and certification systems are mutually reinforcing and vi…" at bounding box center [305, 350] width 390 height 72
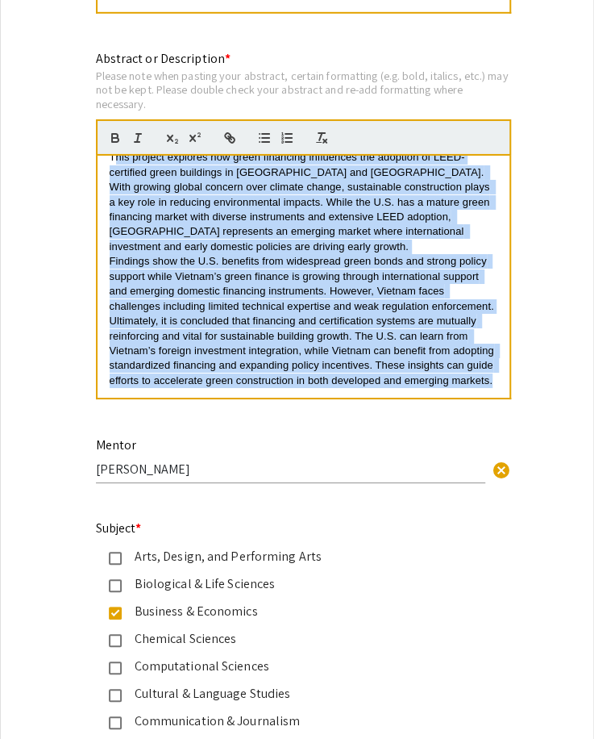
scroll to position [0, 0]
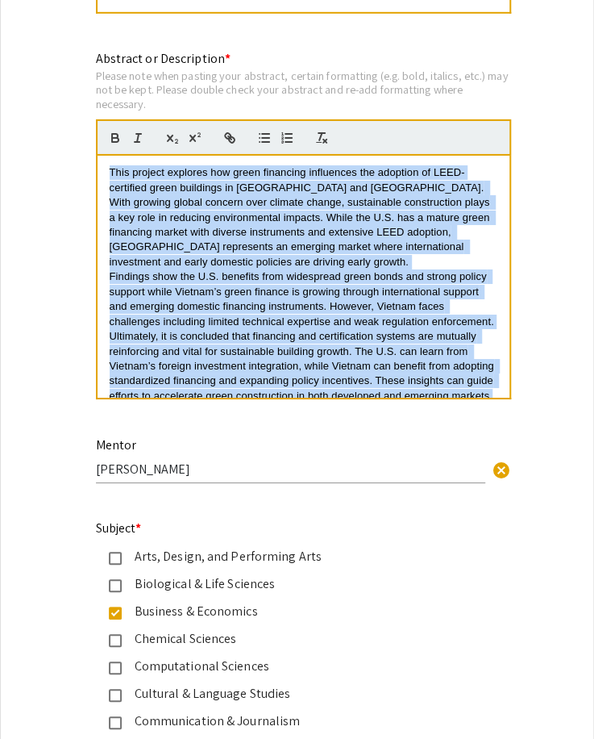
drag, startPoint x: 232, startPoint y: 379, endPoint x: 102, endPoint y: 113, distance: 296.4
click at [102, 113] on div "Abstract or Description * Please note when pasting your abstract, certain forma…" at bounding box center [303, 233] width 415 height 369
copy div "Lore ipsumdo sitametc adi elits doeiusmod temporinci utl etdolore ma ALIQ-enima…"
click at [293, 433] on div "Mentor [PERSON_NAME] cancel" at bounding box center [290, 452] width 389 height 61
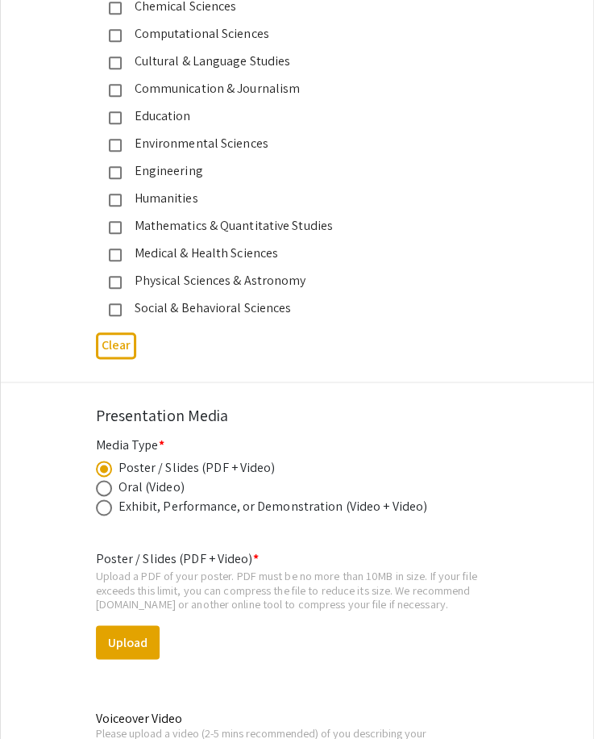
scroll to position [2204, 0]
